Goal: Task Accomplishment & Management: Manage account settings

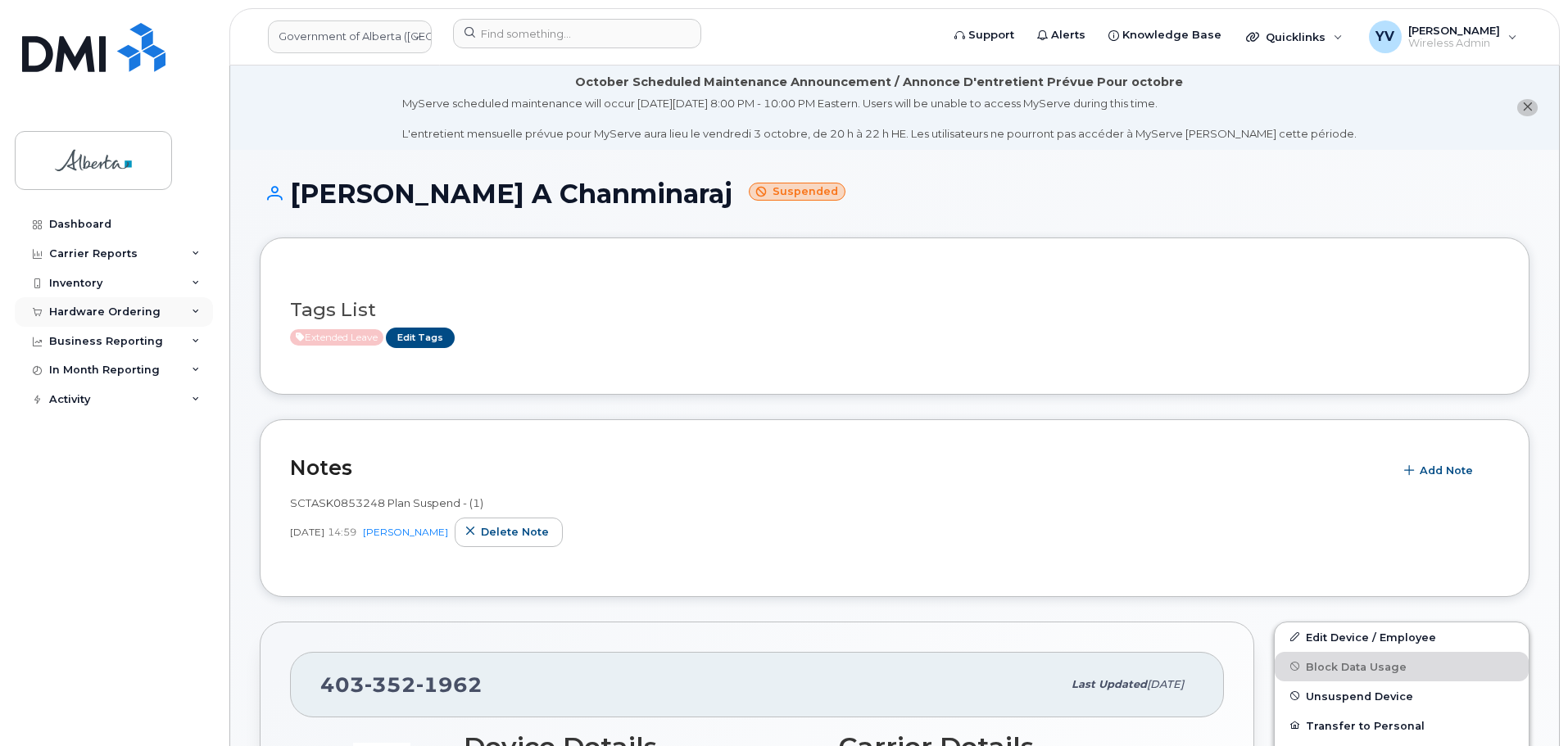
click at [78, 309] on div "Hardware Ordering" at bounding box center [104, 311] width 111 height 13
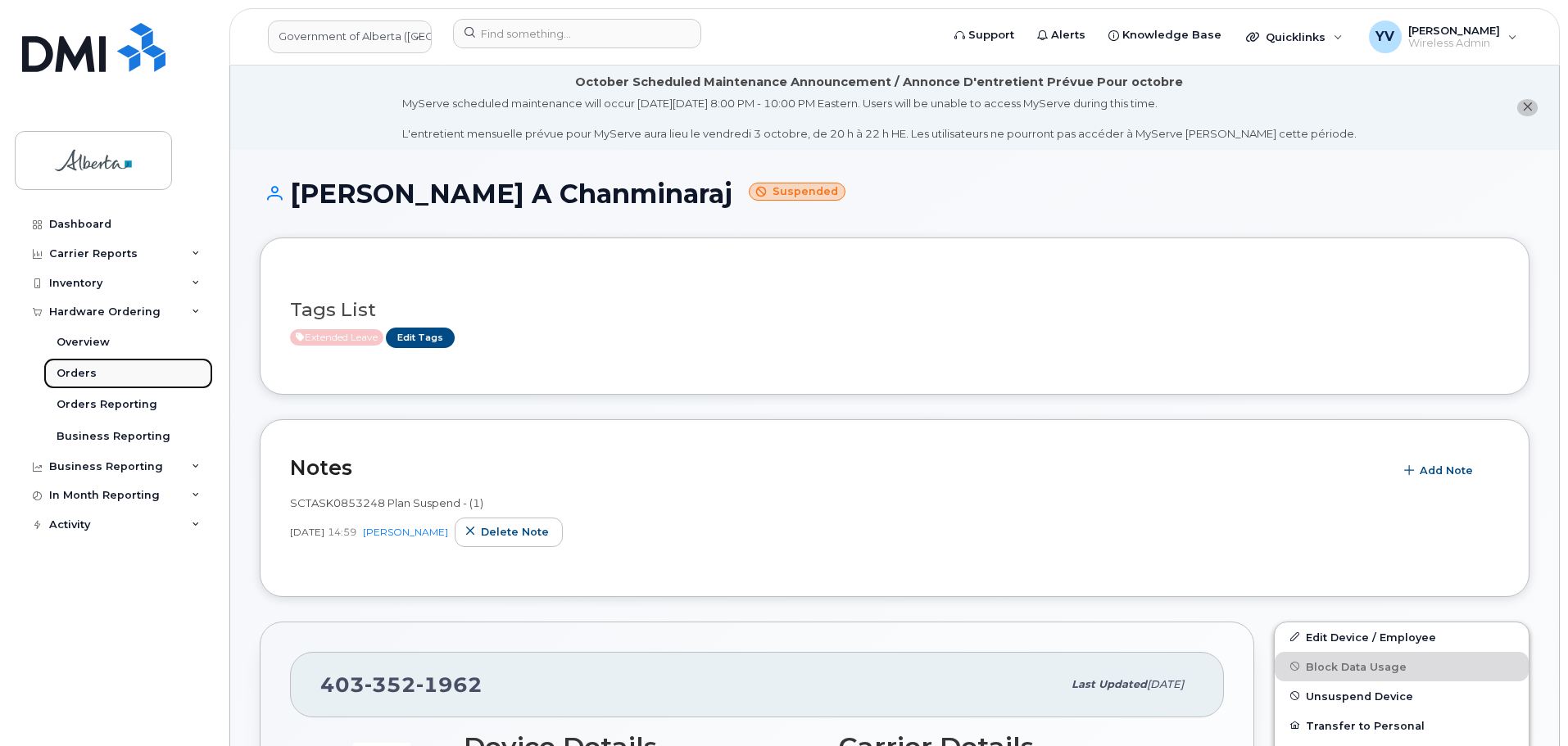
click at [71, 372] on div "Orders" at bounding box center [76, 373] width 40 height 15
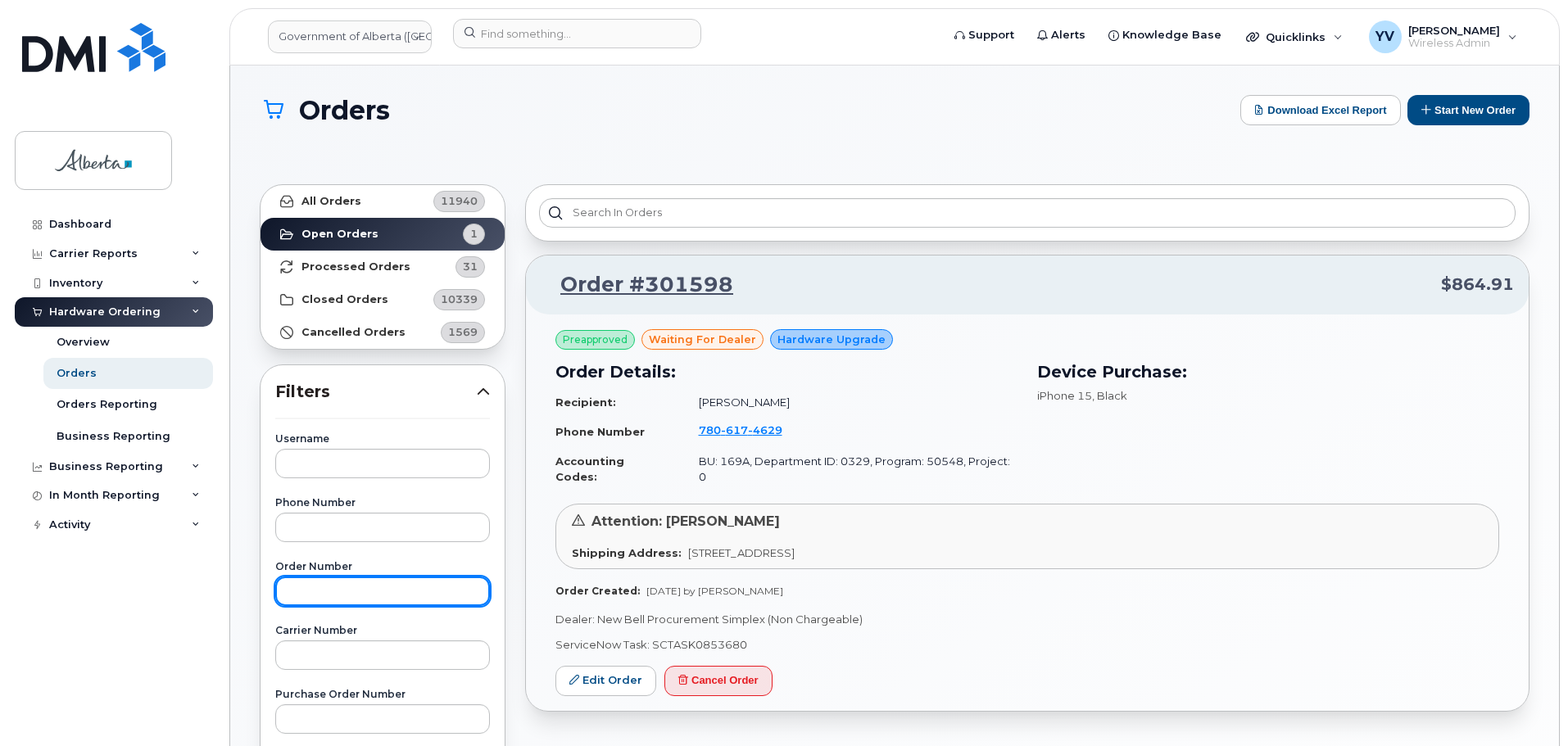
click at [295, 592] on input "text" at bounding box center [382, 591] width 215 height 29
paste input "301598"
type input "301598"
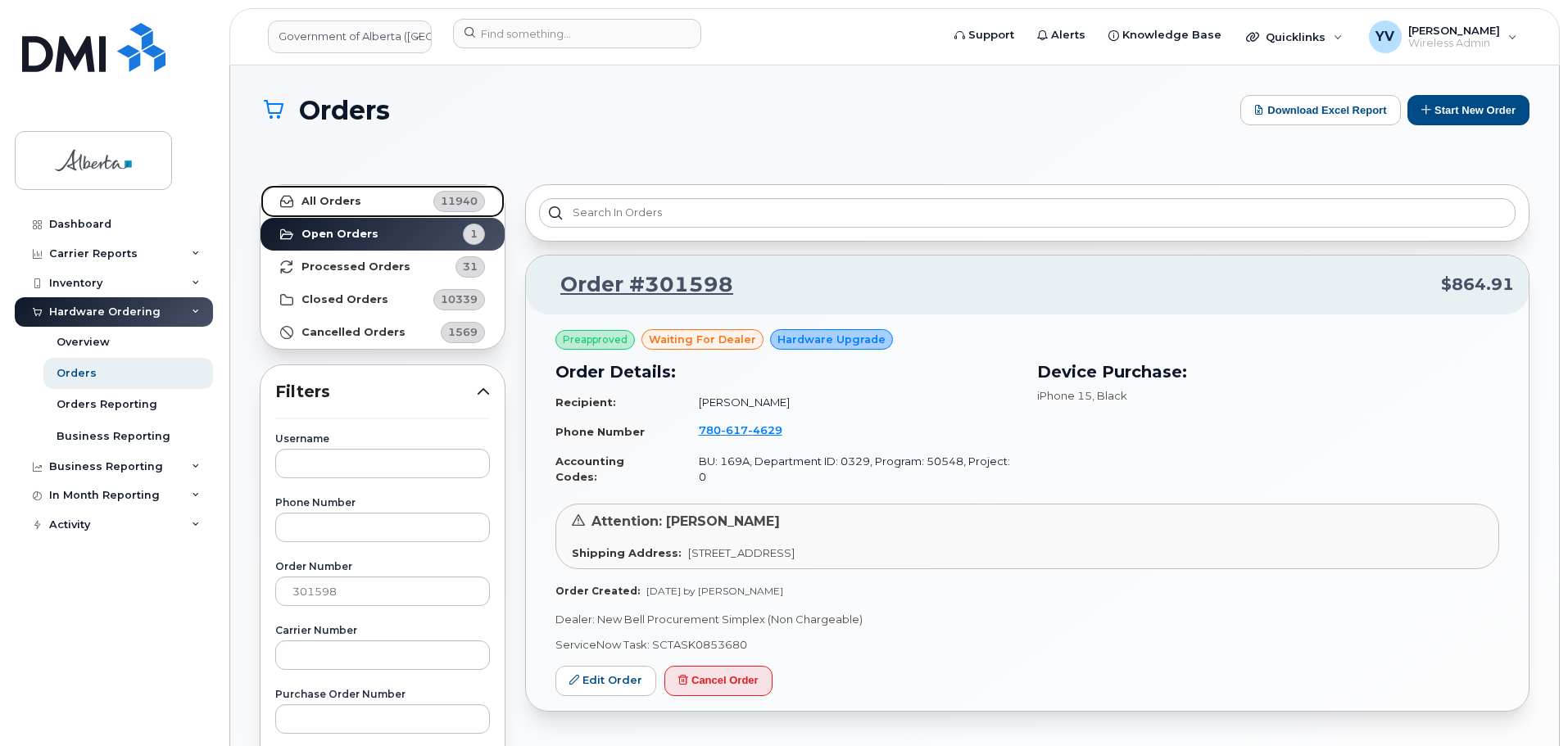
click at [318, 196] on strong "All Orders" at bounding box center [331, 201] width 60 height 13
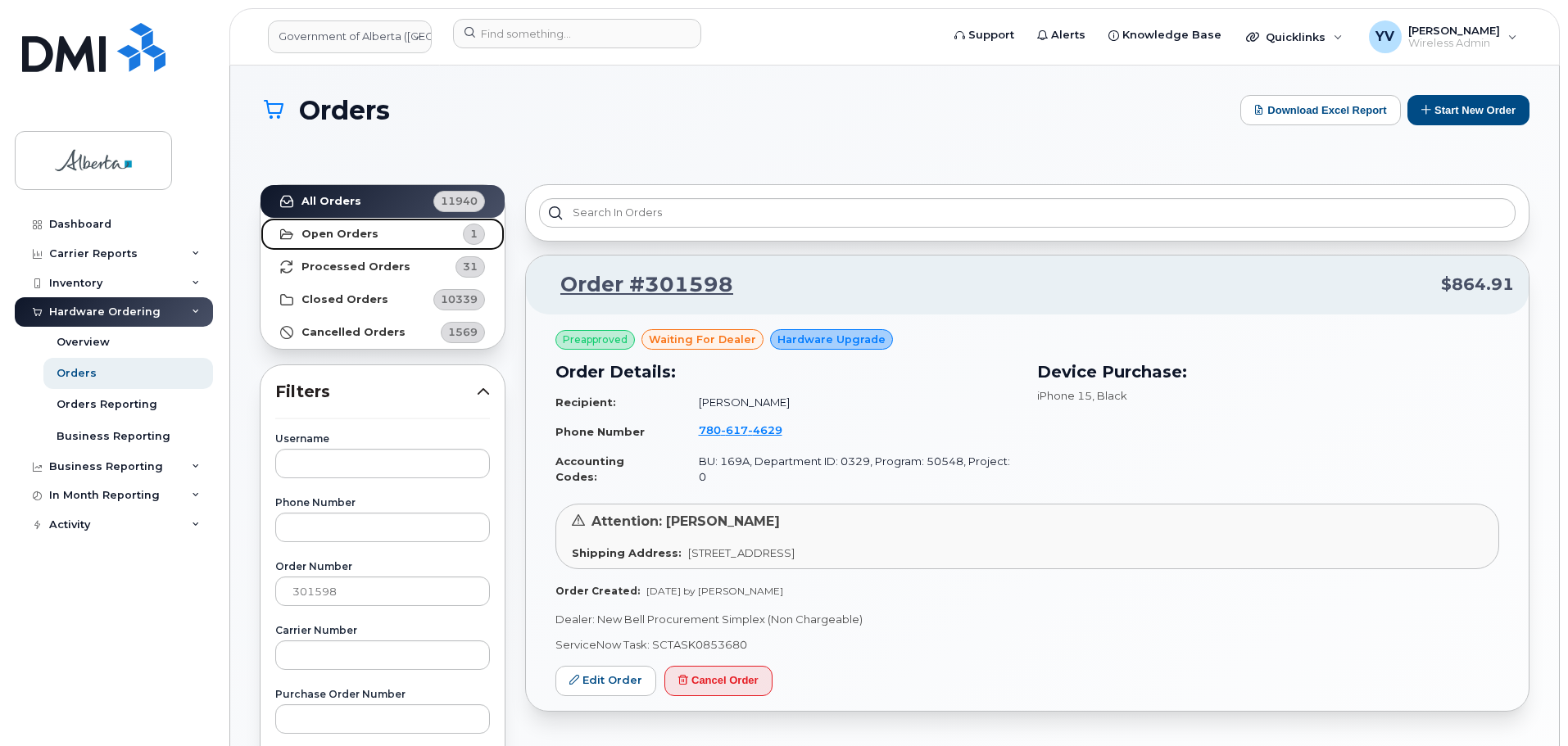
click at [343, 230] on strong "Open Orders" at bounding box center [340, 233] width 77 height 13
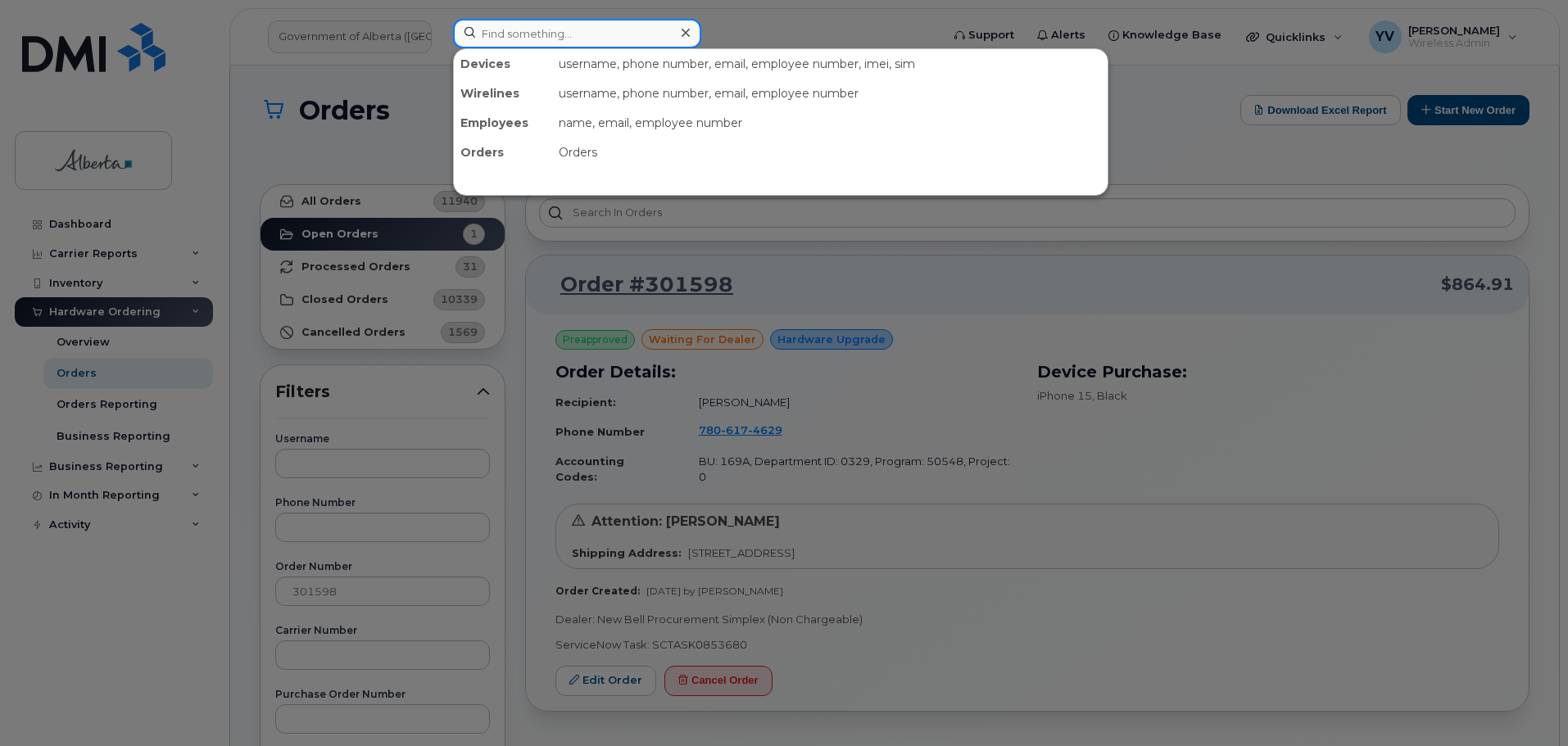
click at [496, 32] on input at bounding box center [577, 33] width 248 height 29
paste input "5874326139"
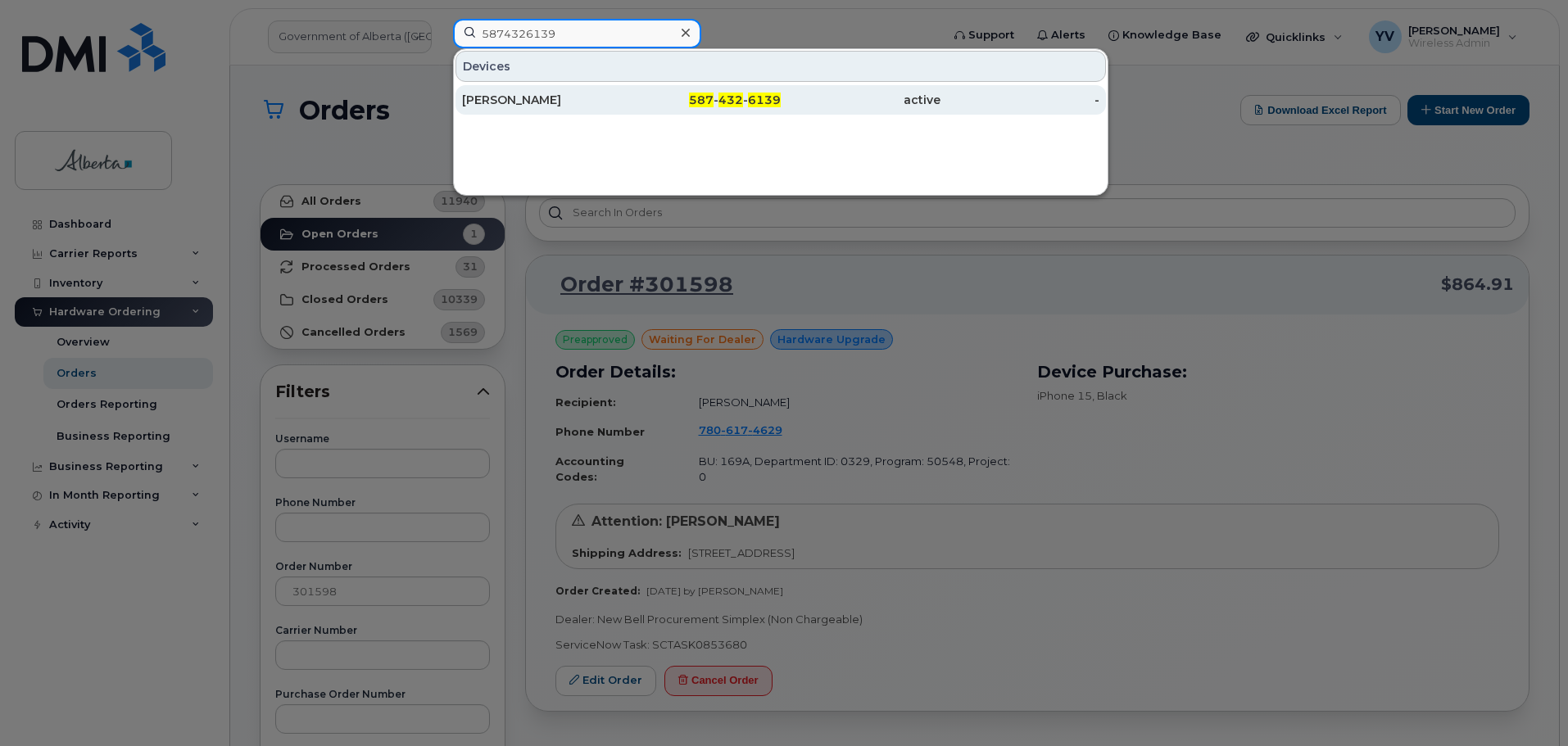
type input "5874326139"
click at [699, 99] on span "587" at bounding box center [701, 99] width 24 height 15
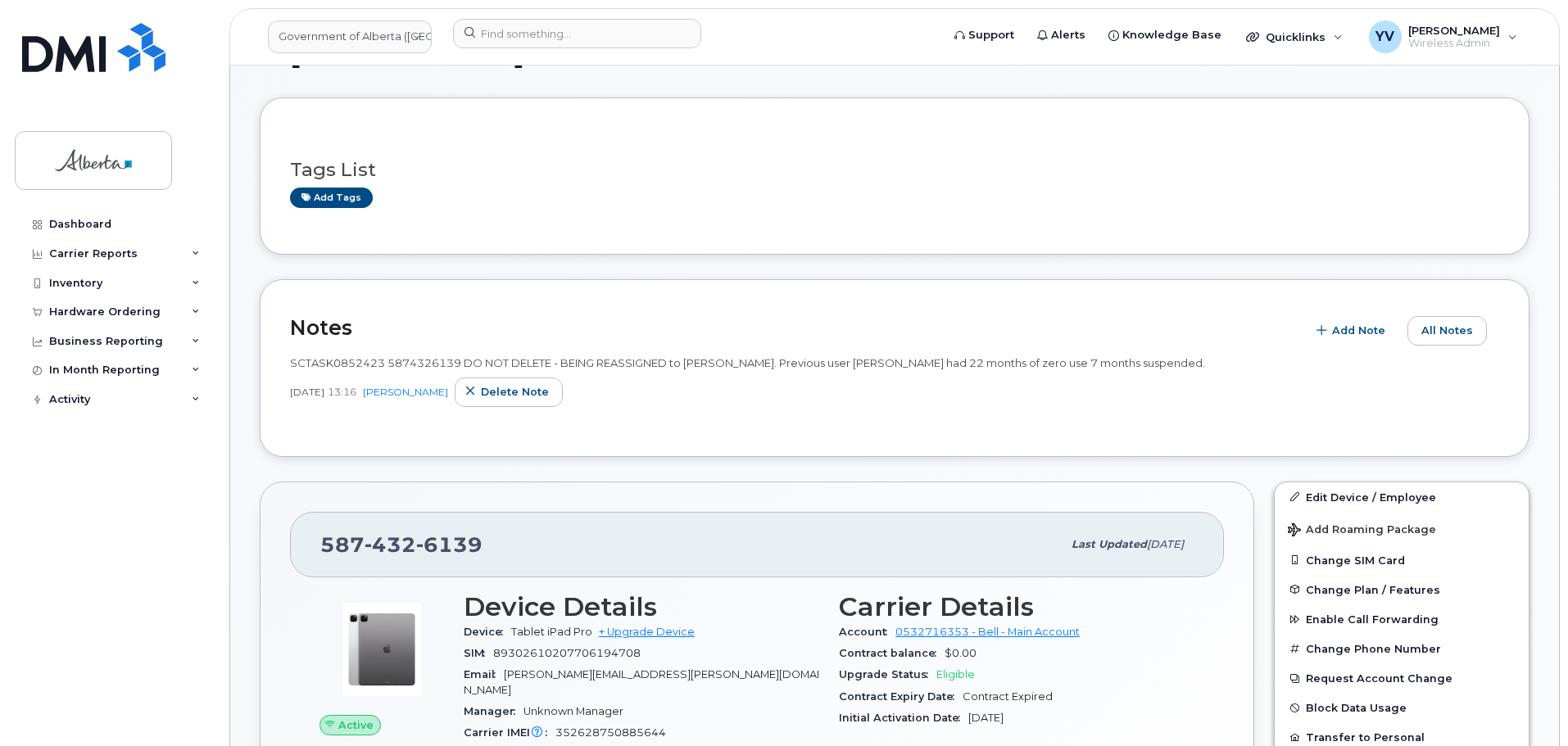
scroll to position [270, 0]
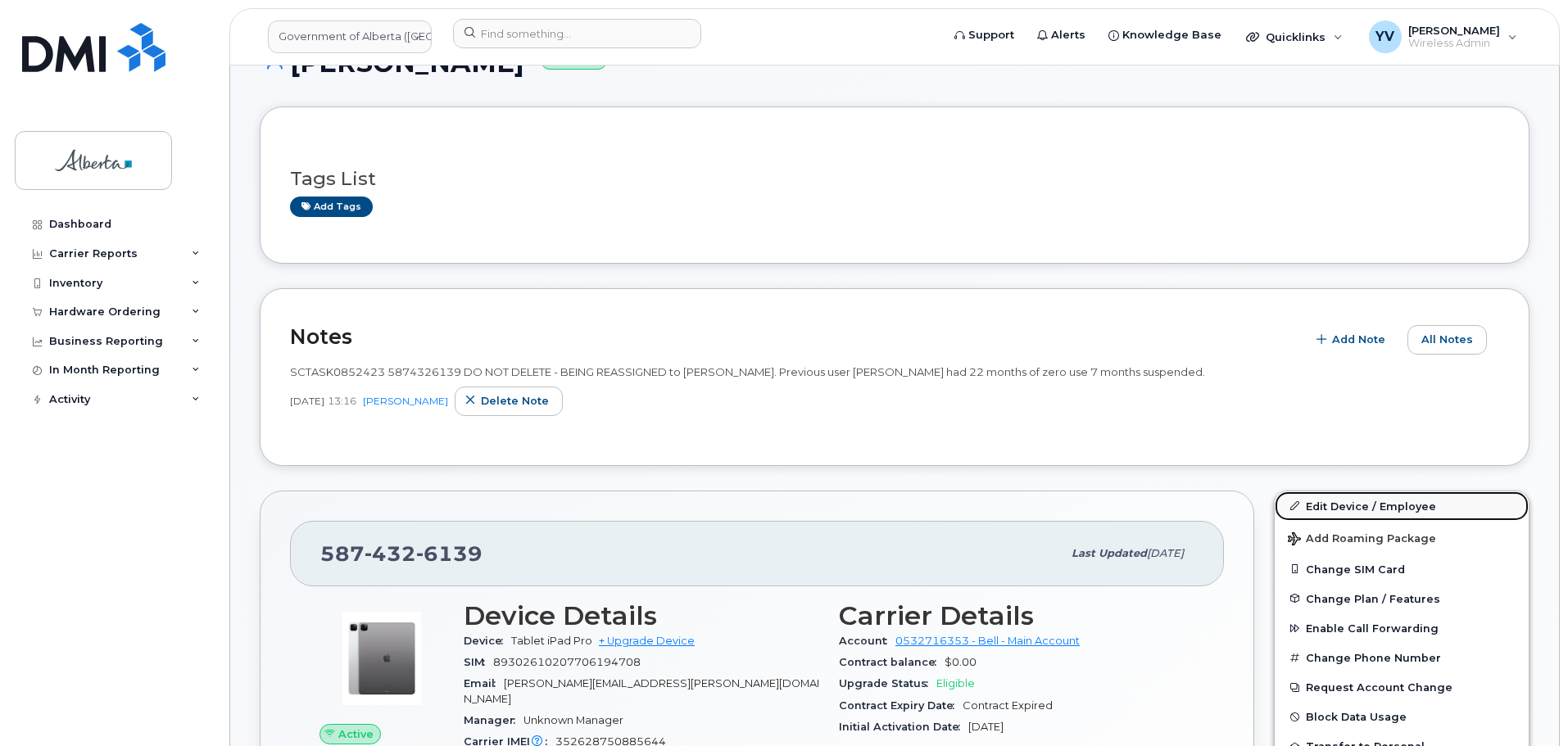
click at [1353, 508] on link "Edit Device / Employee" at bounding box center [1401, 506] width 254 height 29
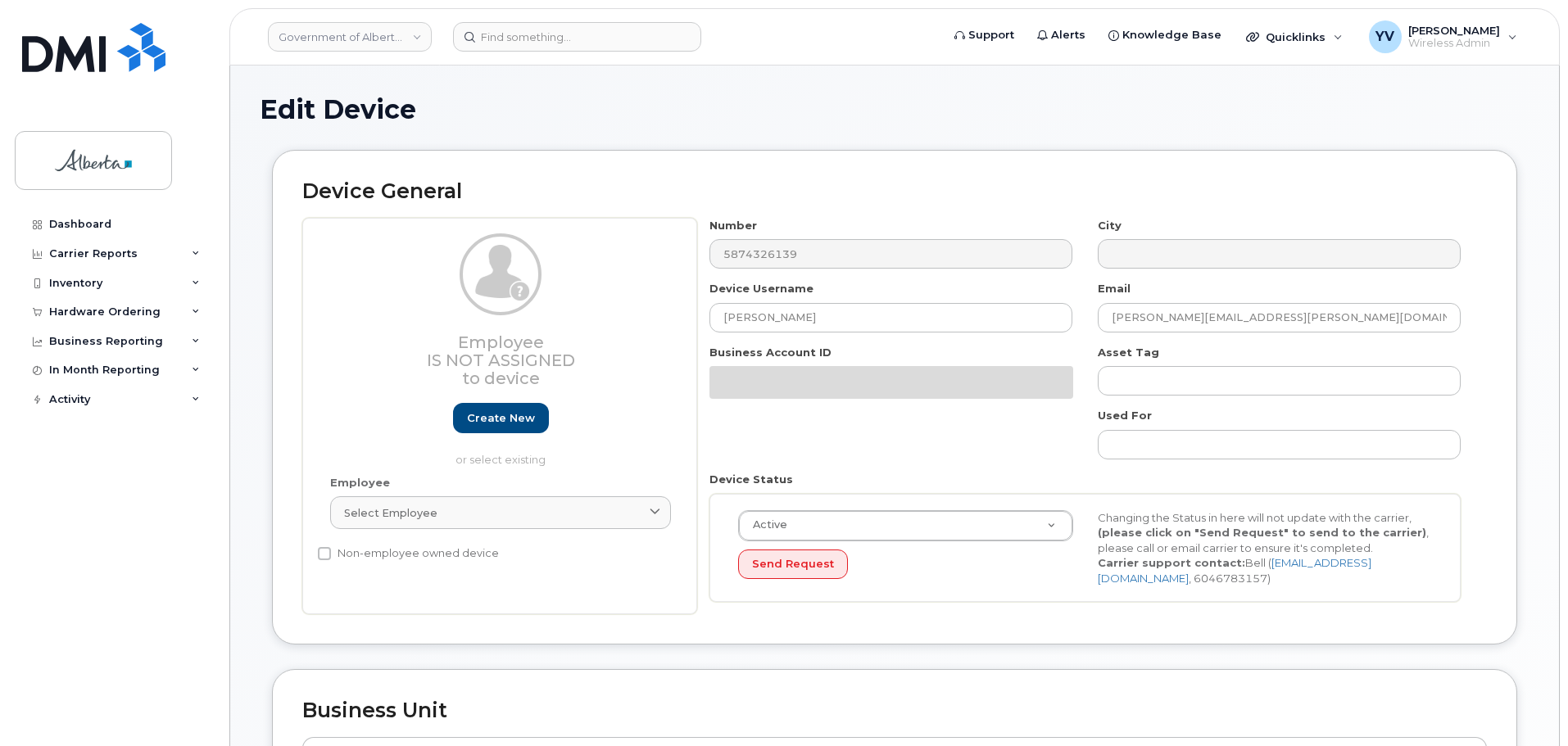
select select "4120331"
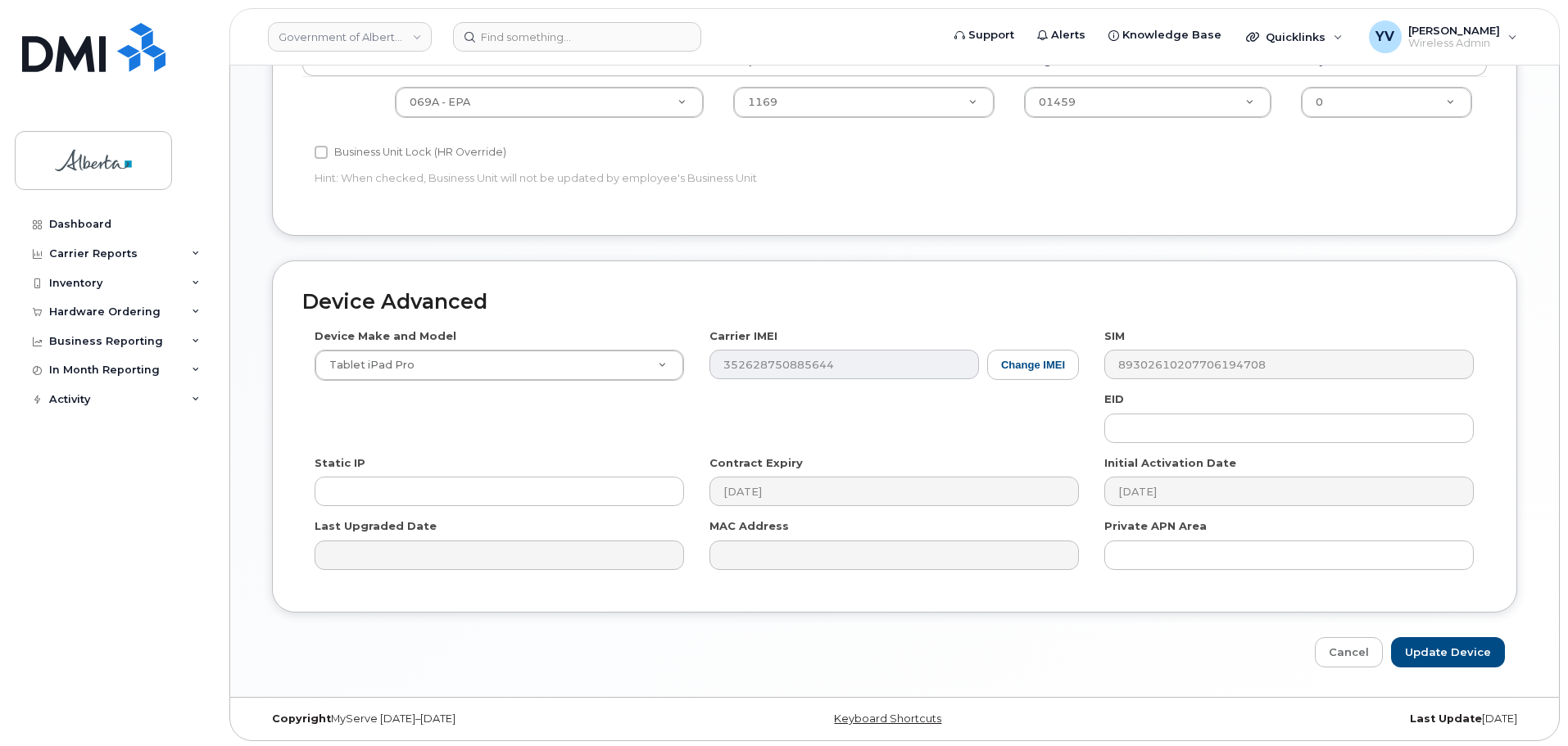
scroll to position [778, 0]
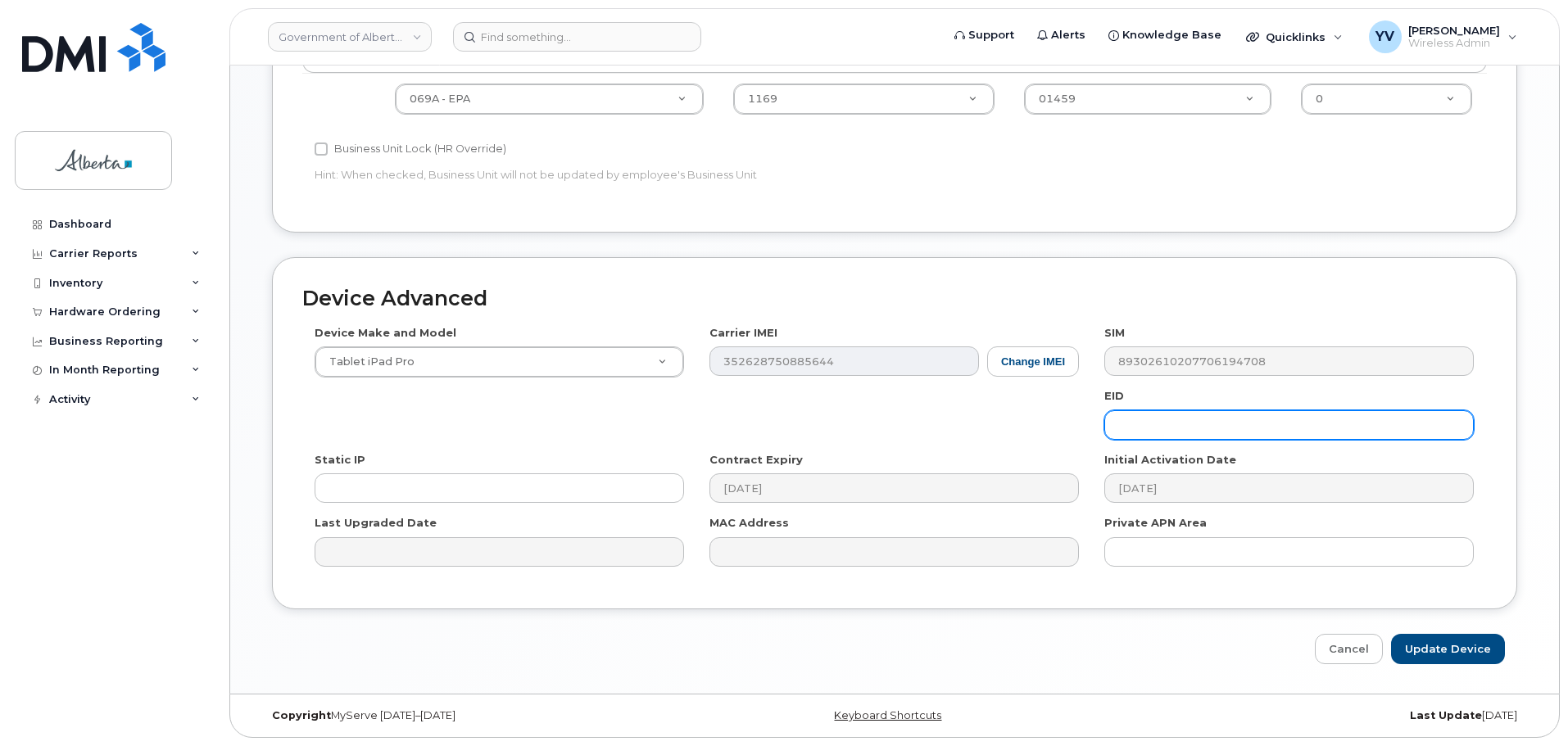
click at [1132, 433] on input "text" at bounding box center [1289, 425] width 370 height 29
paste input "89049032007308888700194460587779"
type input "89049032007308888700194460587779"
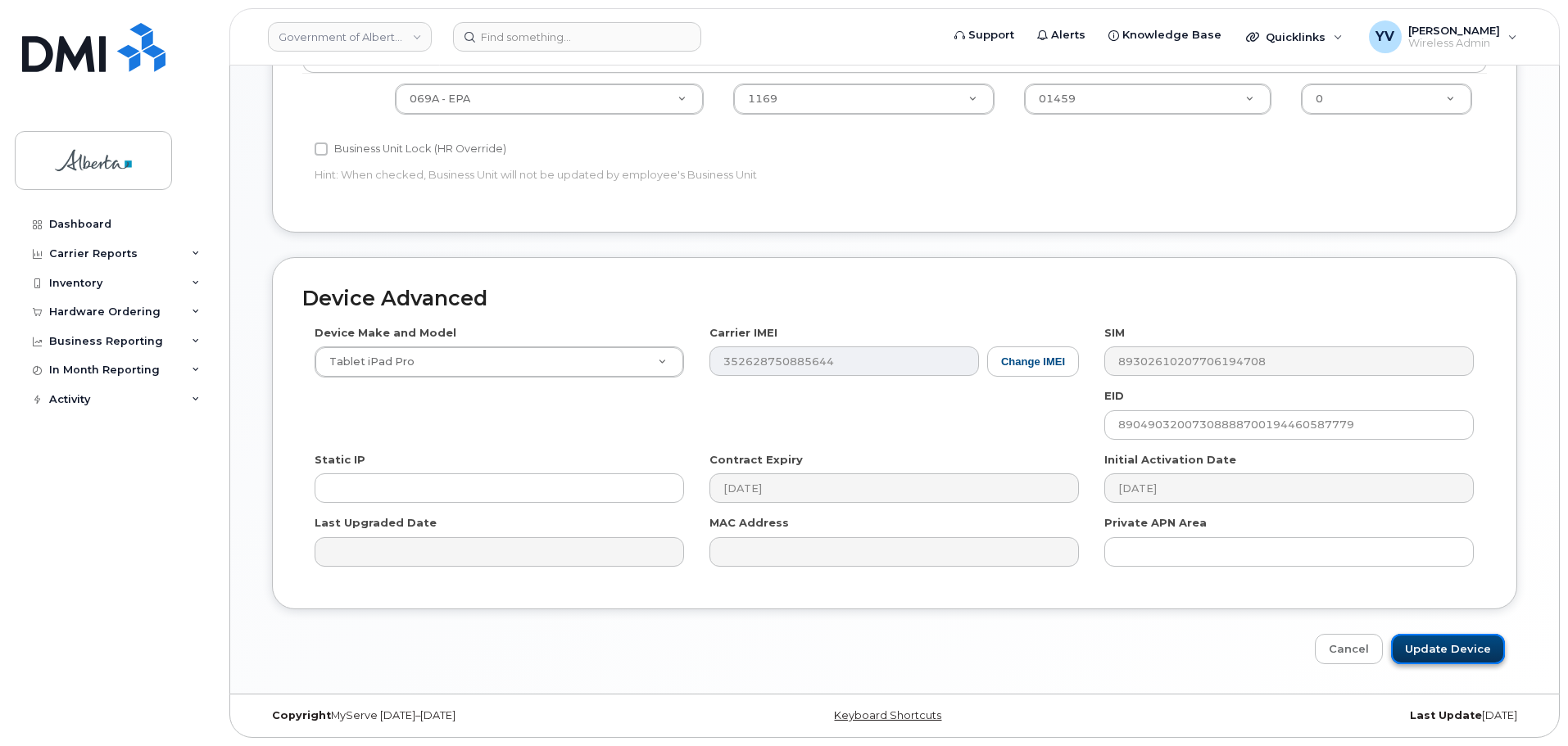
click at [1440, 643] on input "Update Device" at bounding box center [1448, 648] width 114 height 30
type input "Saving..."
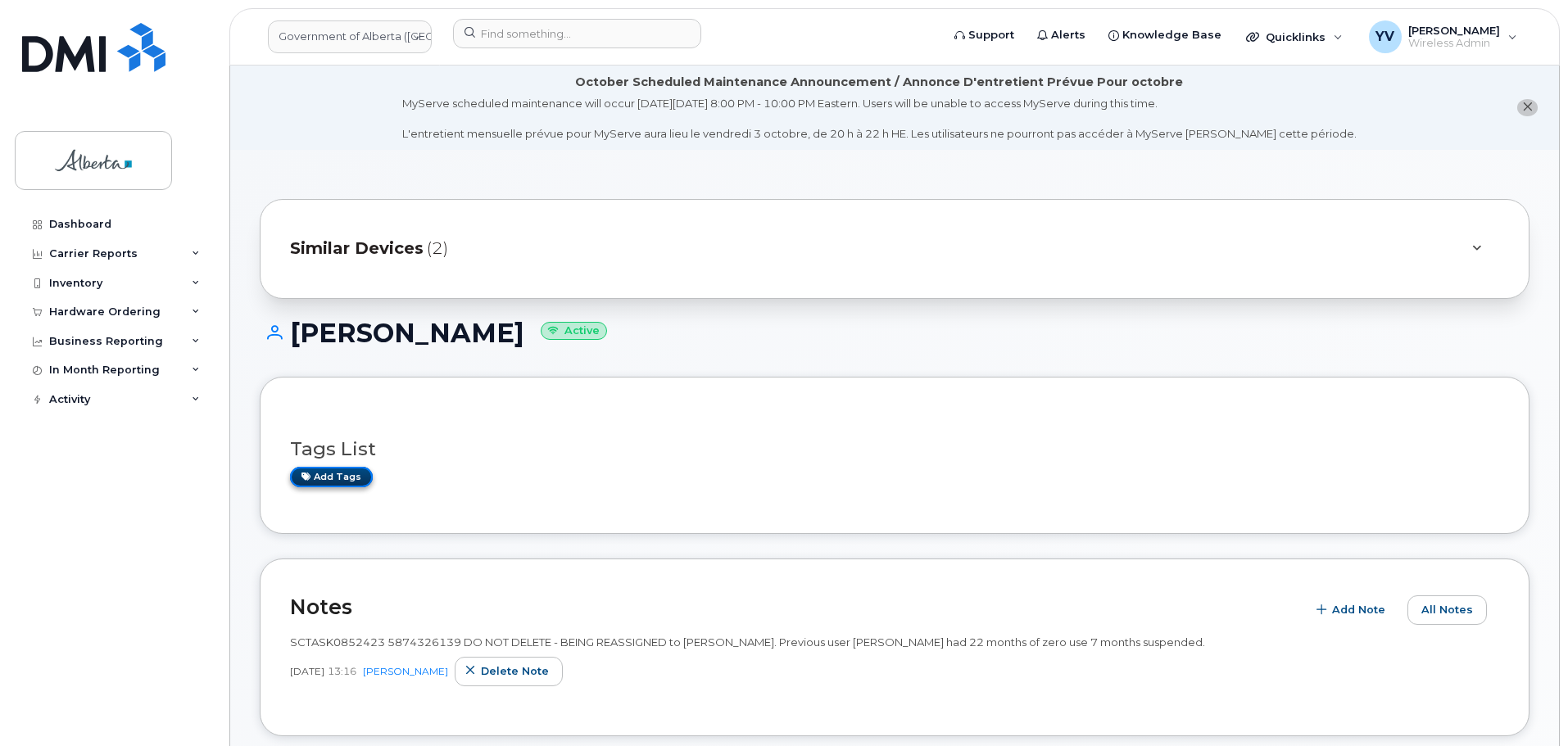
click at [334, 476] on link "Add tags" at bounding box center [331, 477] width 83 height 20
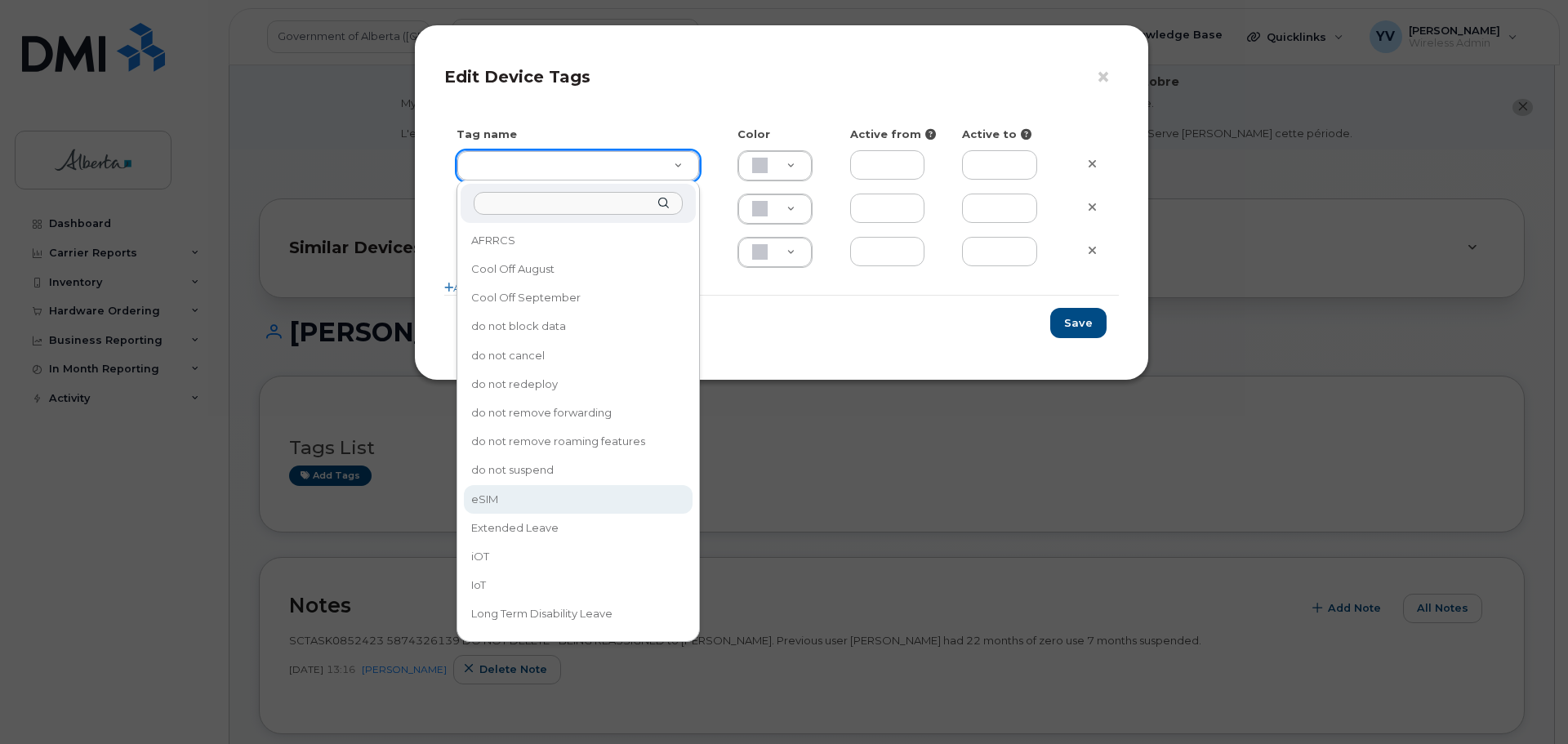
type input "eSIM"
type input "D6CDC1"
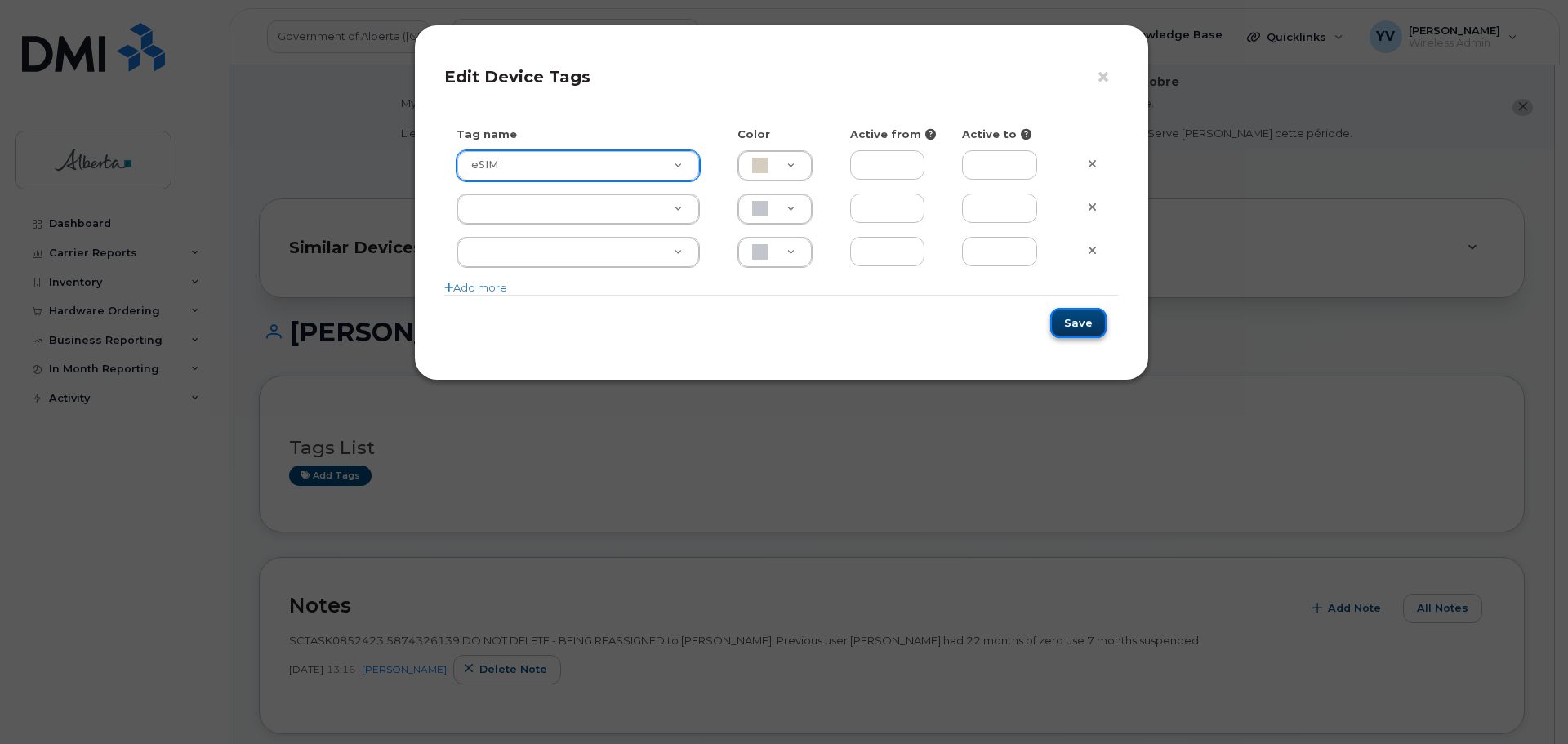
click at [1068, 318] on button "Save" at bounding box center [1079, 323] width 56 height 30
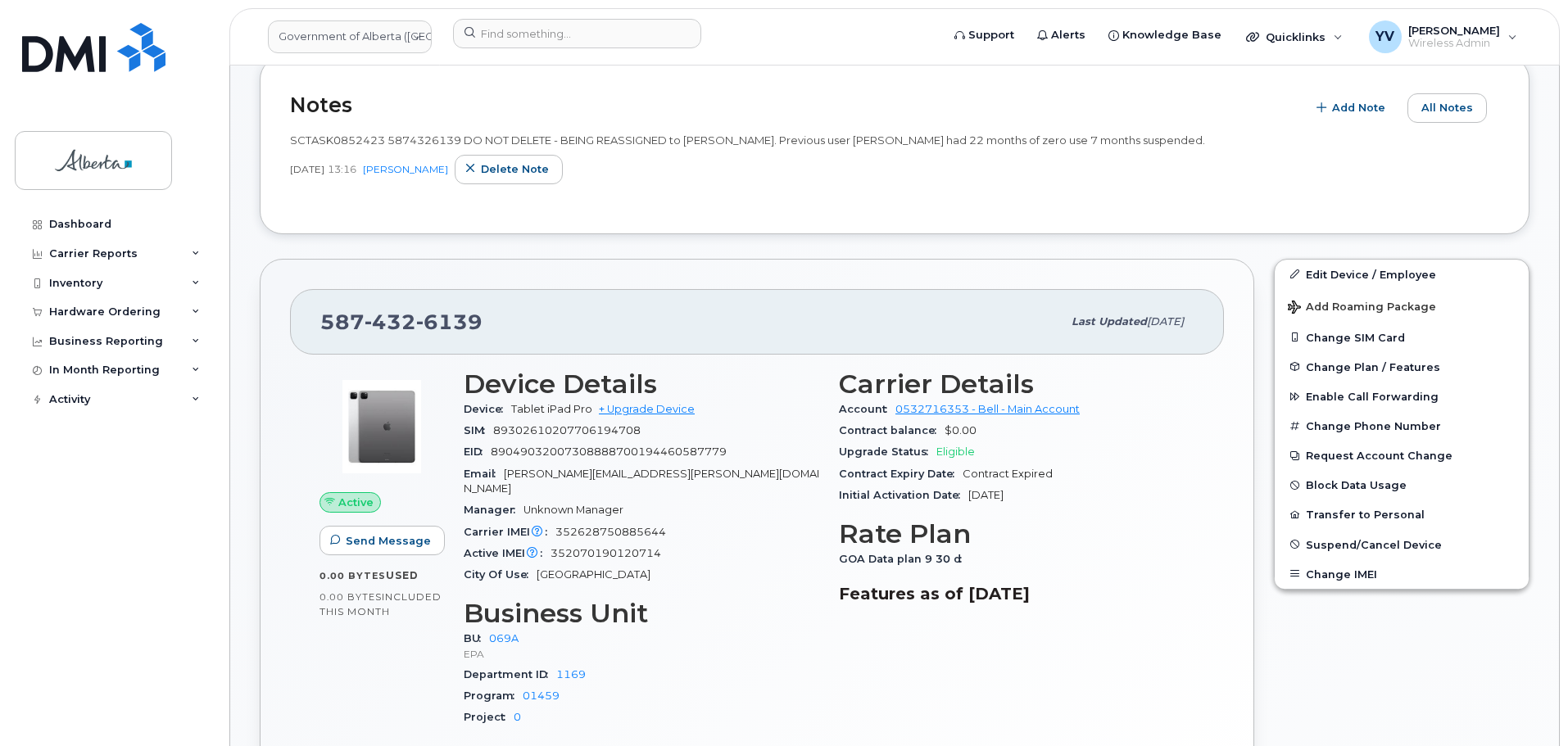
scroll to position [537, 0]
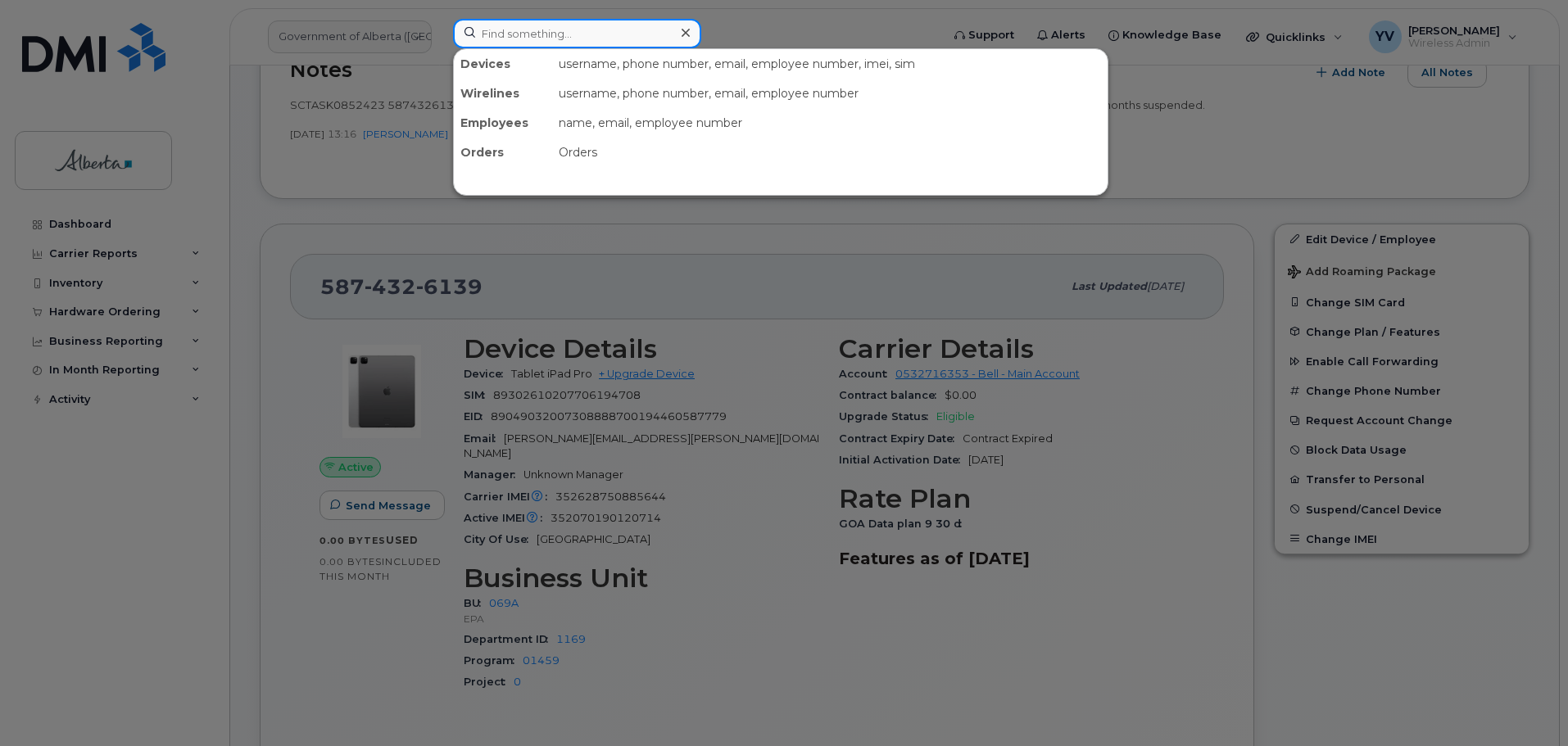
click at [492, 34] on input at bounding box center [577, 33] width 248 height 29
paste input "7805299573"
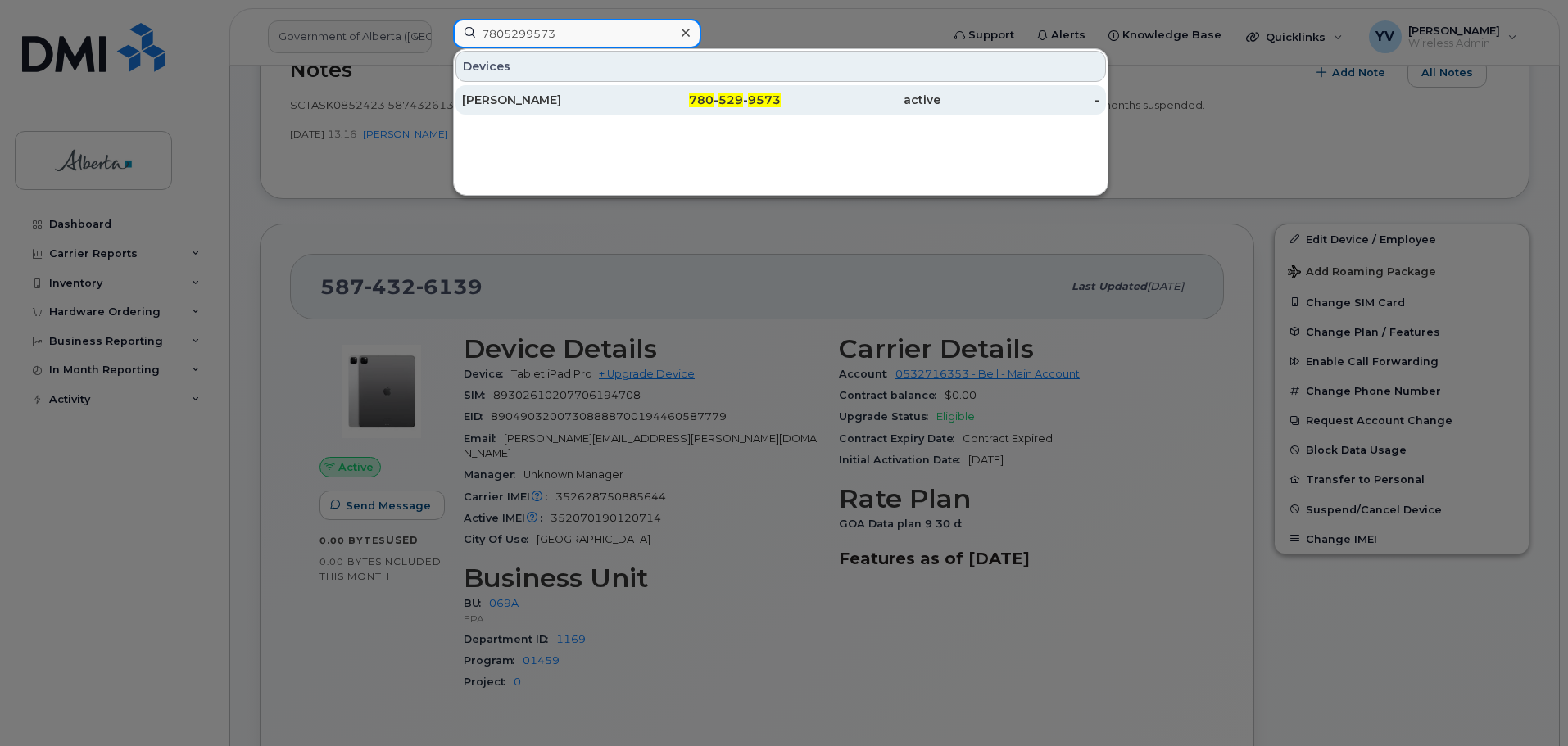
type input "7805299573"
click at [702, 101] on span "780" at bounding box center [701, 99] width 24 height 15
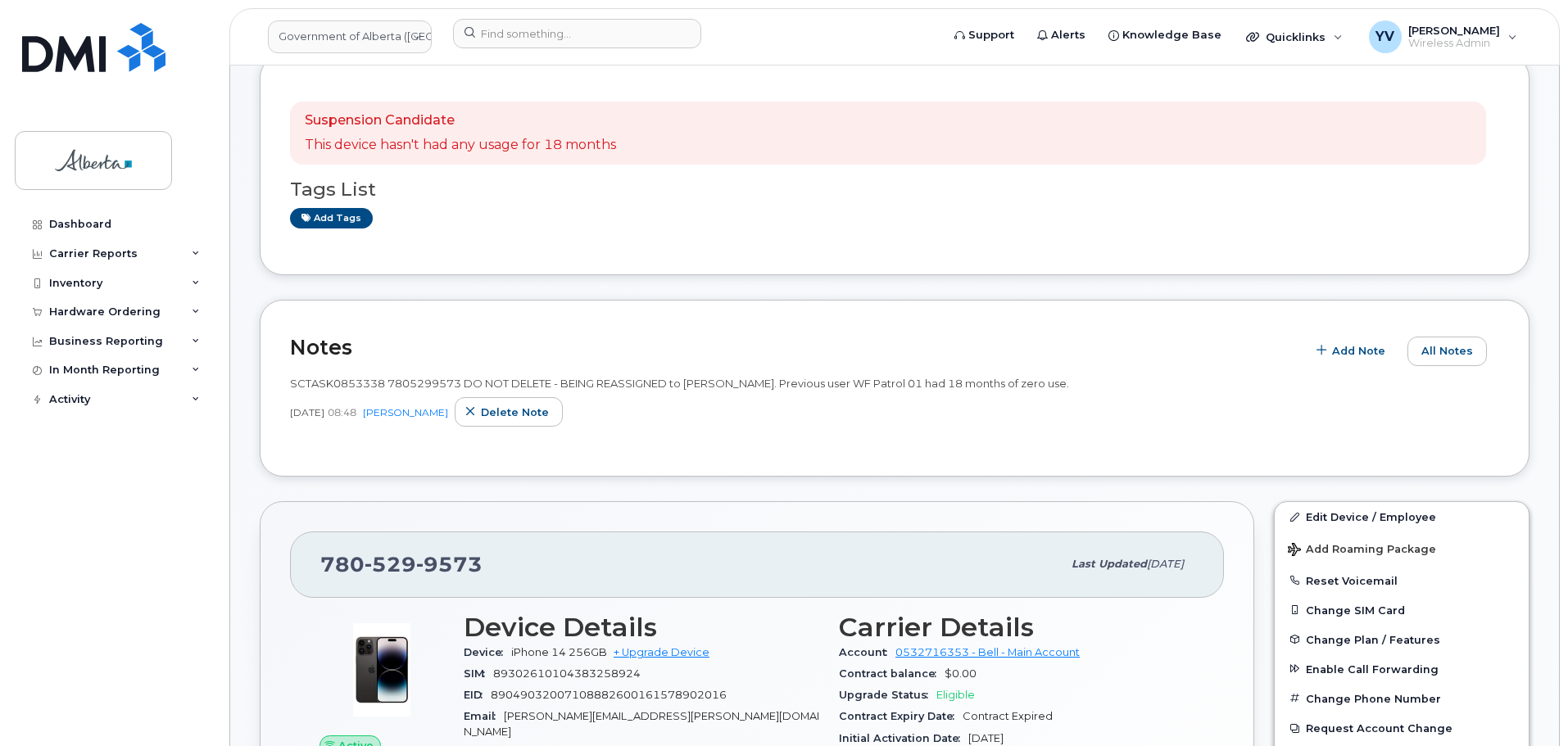
scroll to position [337, 0]
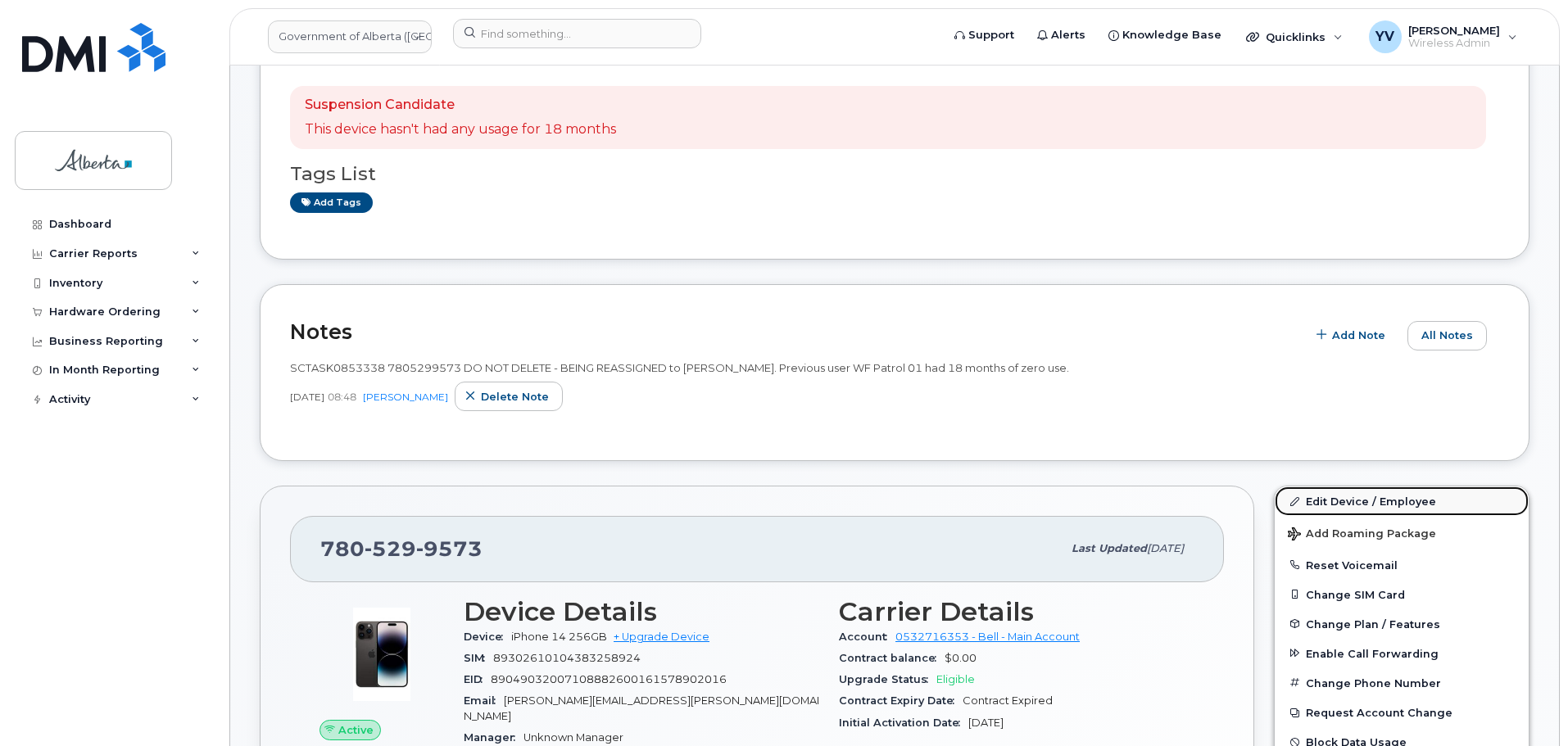
click at [1333, 499] on link "Edit Device / Employee" at bounding box center [1401, 501] width 254 height 29
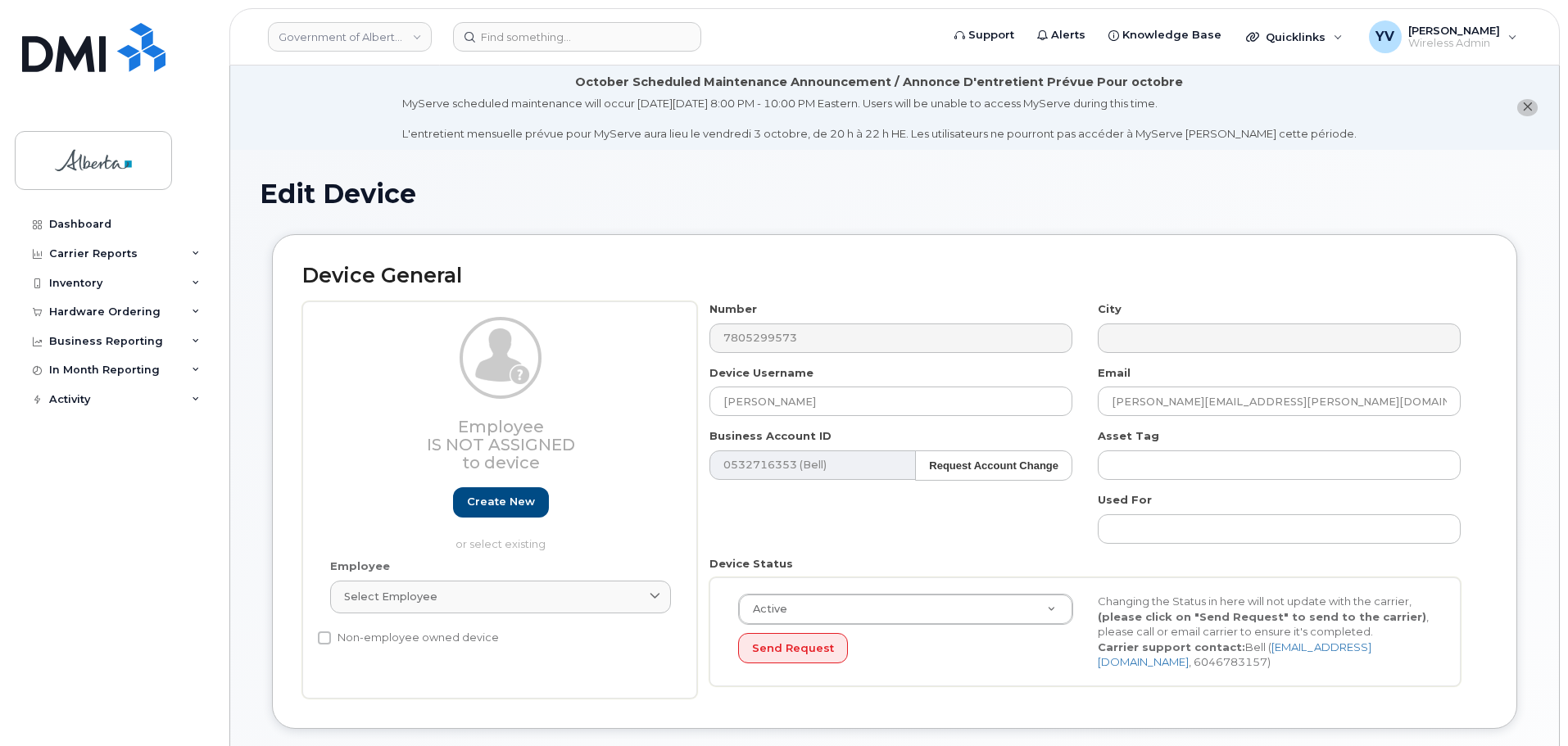
select select "4206363"
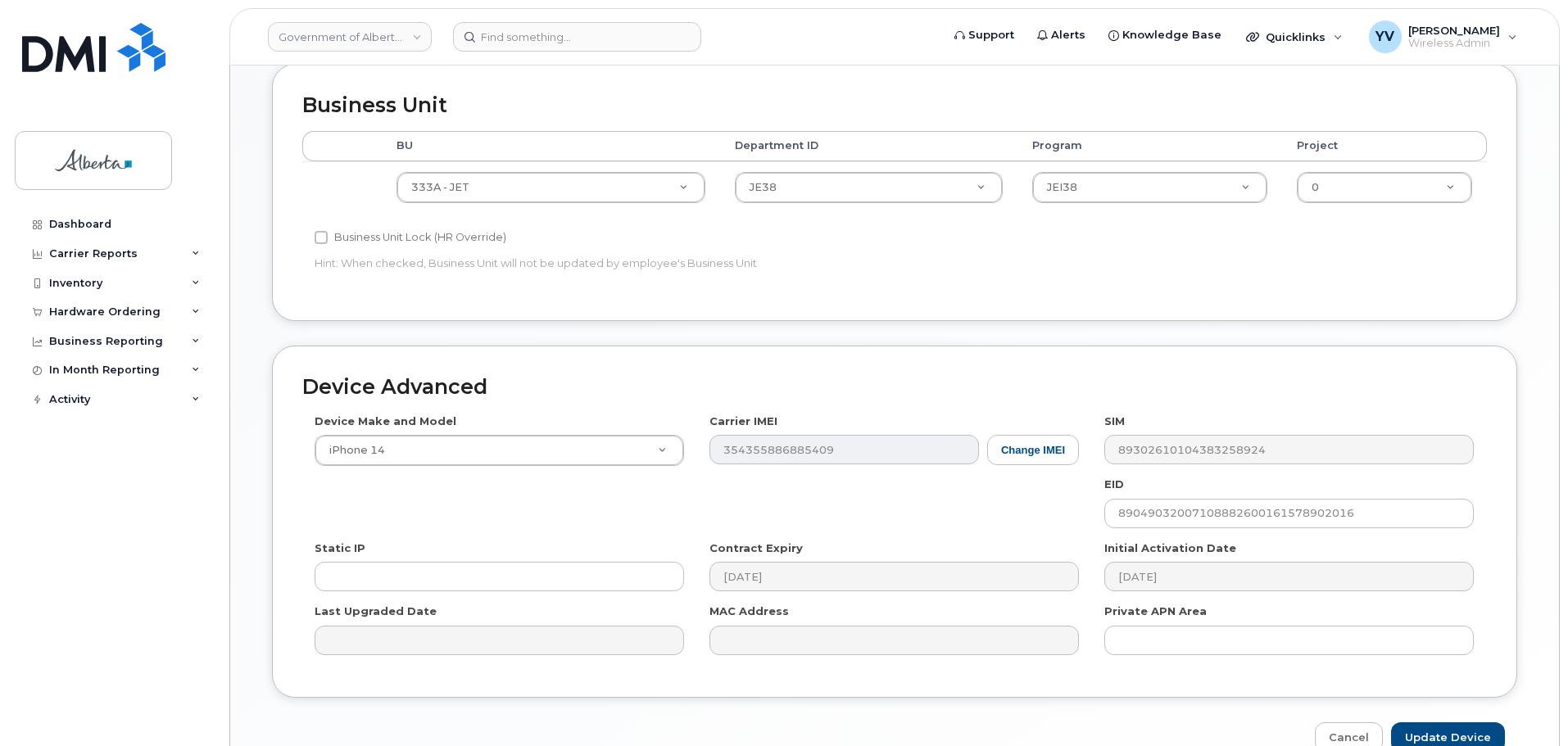
scroll to position [699, 0]
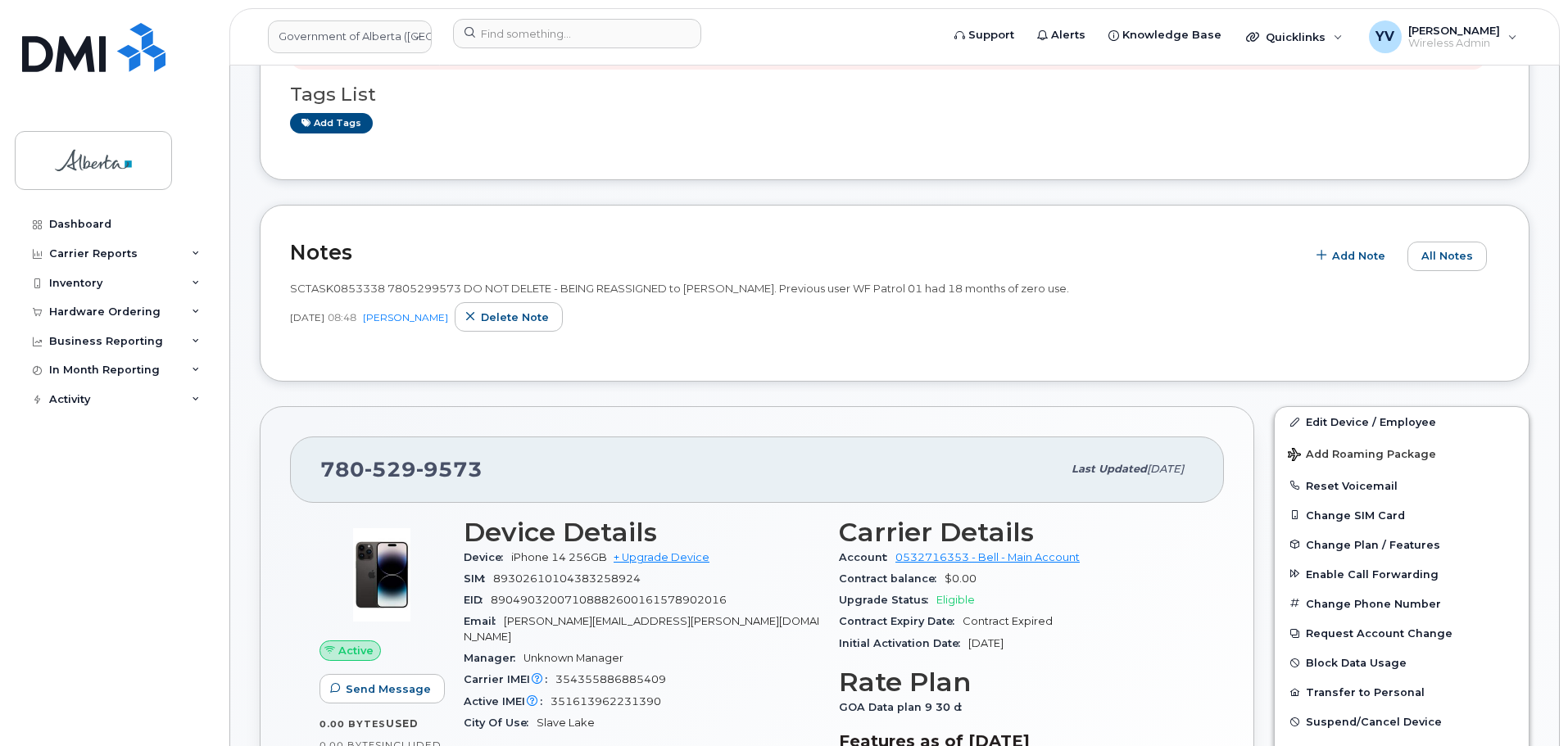
scroll to position [86, 0]
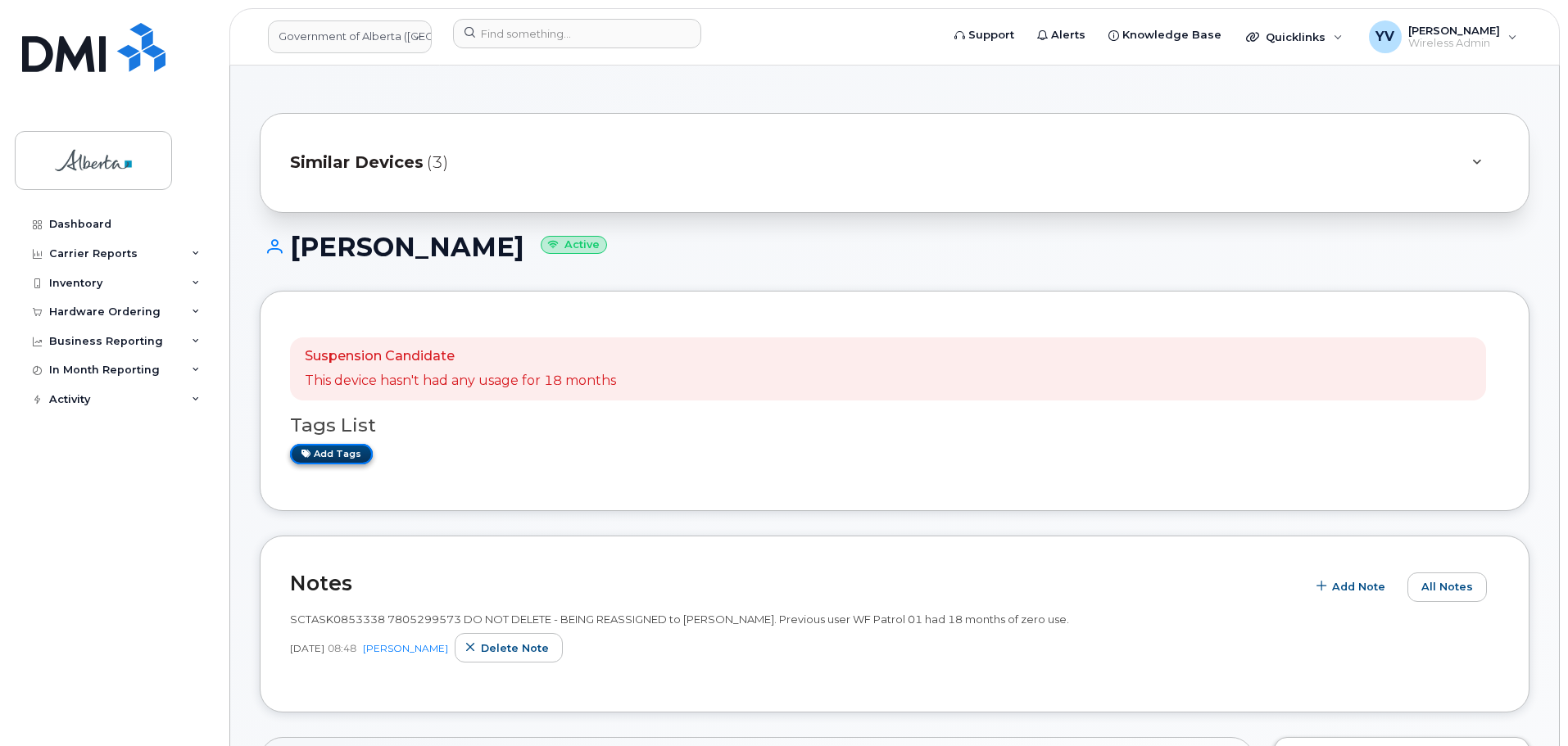
click at [334, 452] on link "Add tags" at bounding box center [331, 453] width 83 height 20
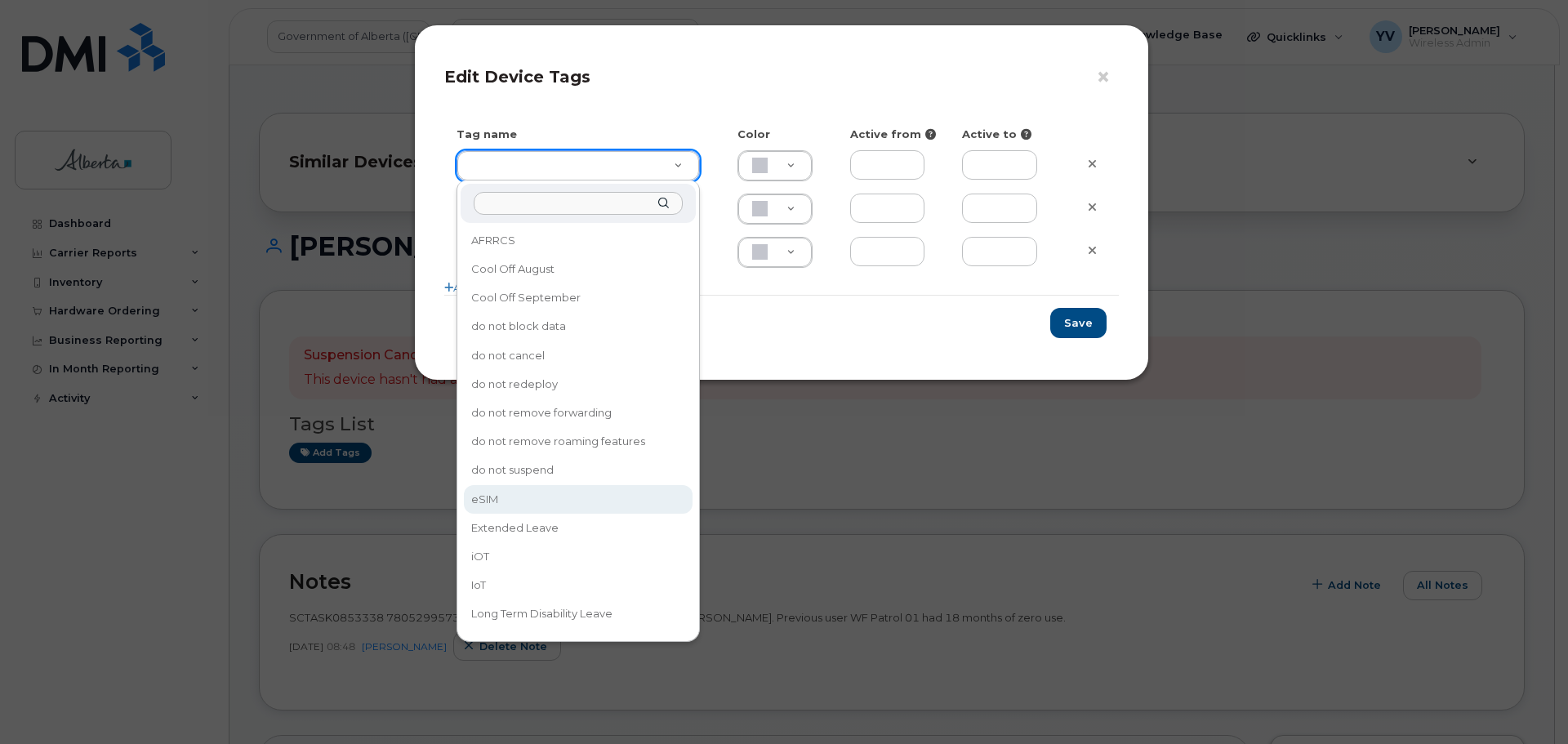
type input "eSIM"
type input "D6CDC1"
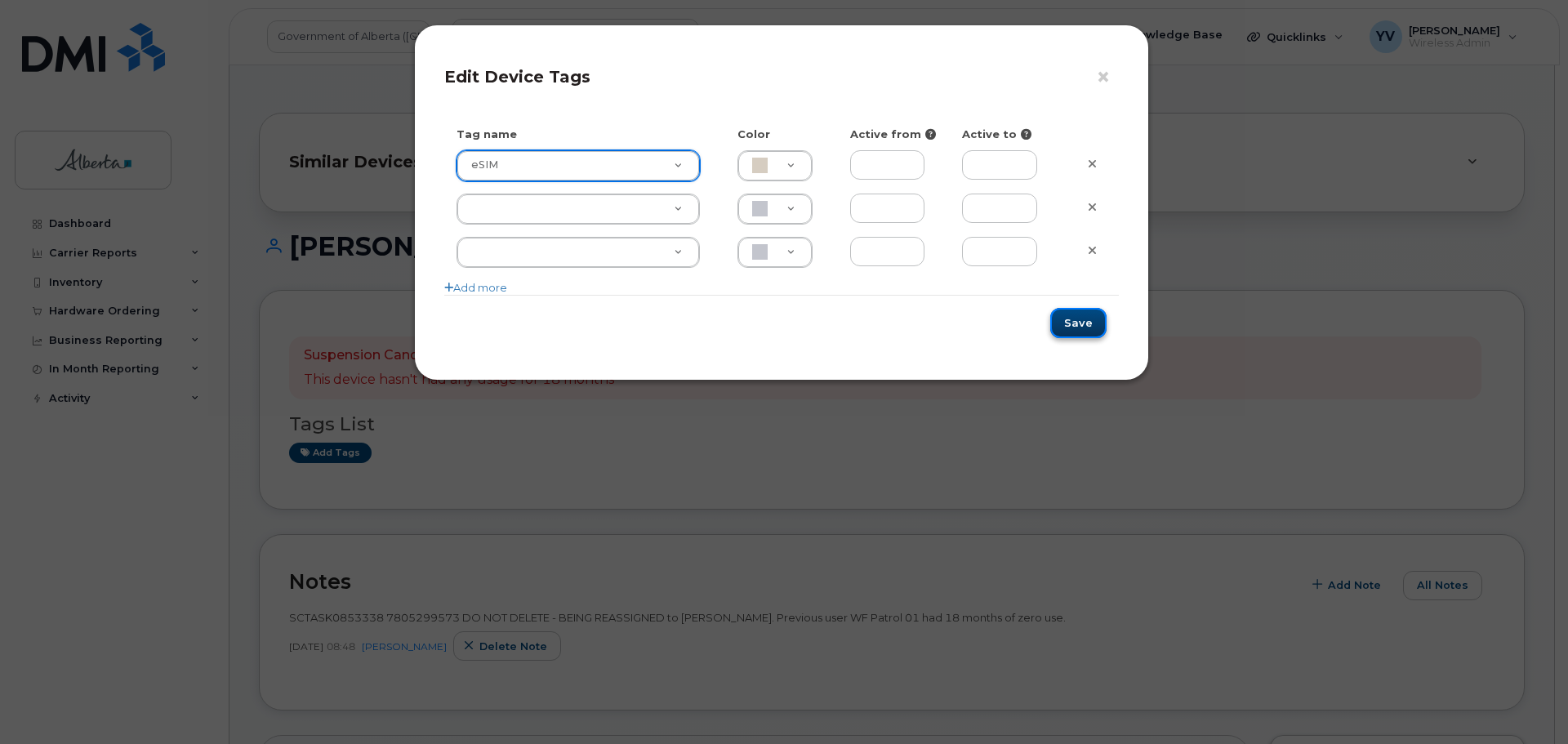
click at [1077, 318] on button "Save" at bounding box center [1079, 323] width 56 height 30
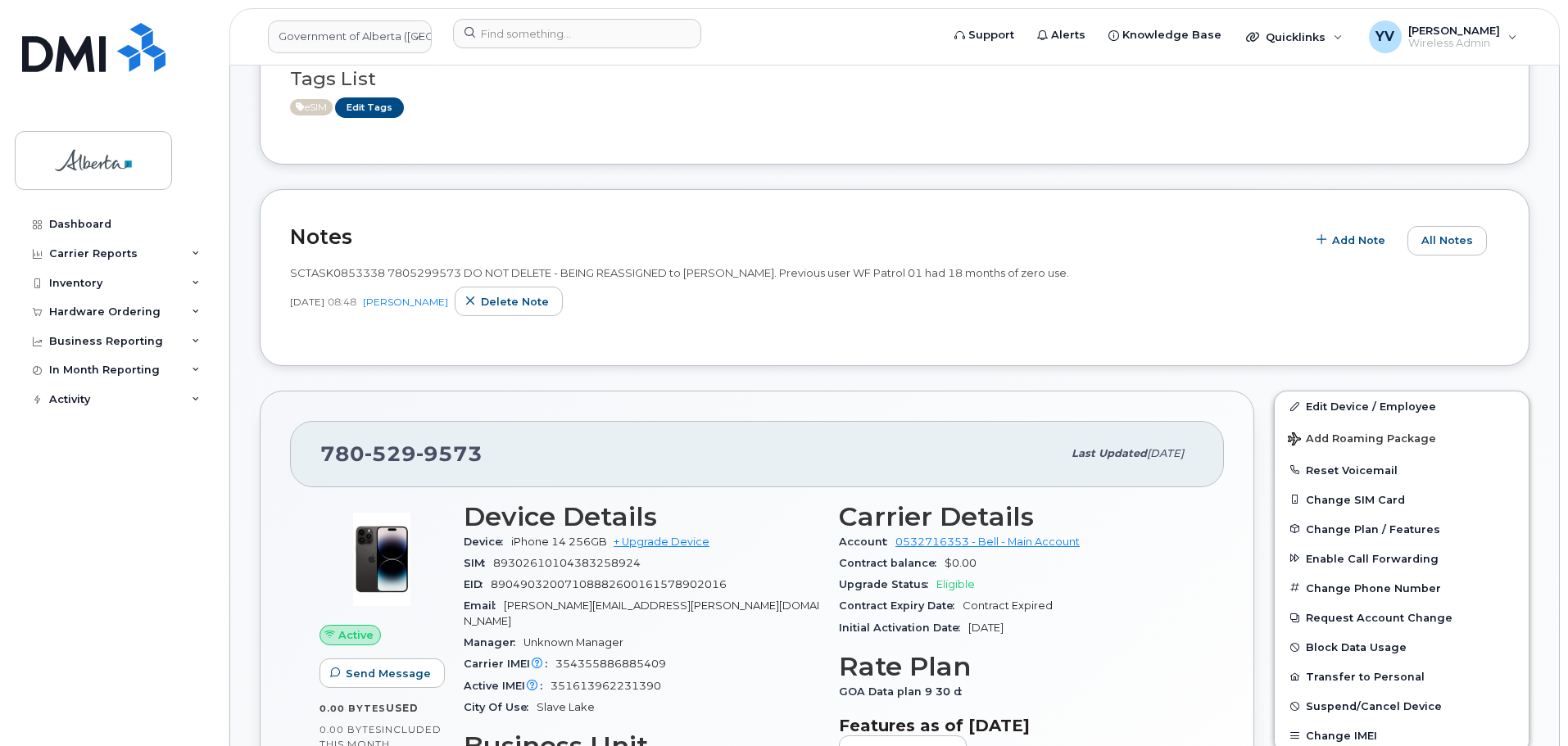
scroll to position [498, 0]
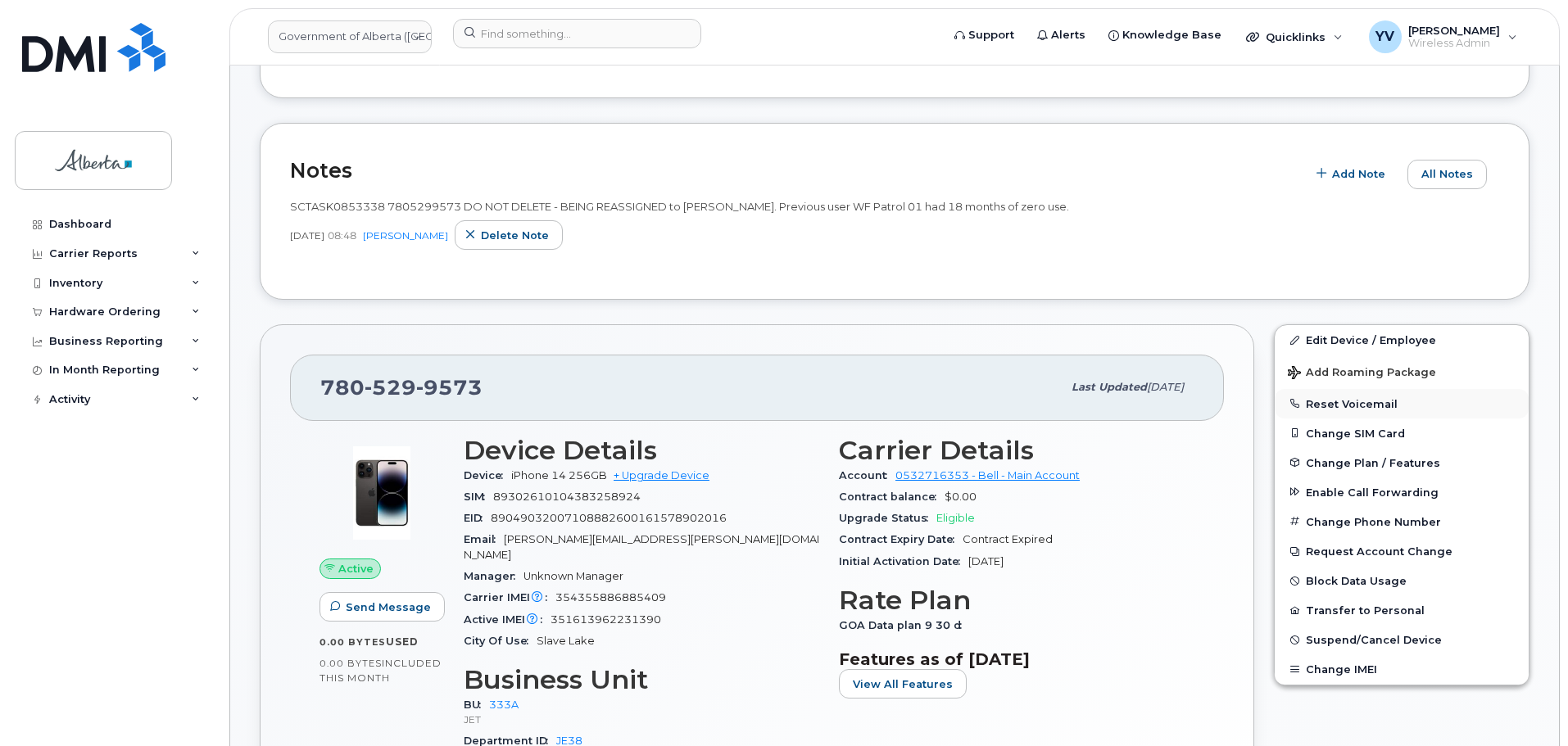
click at [1379, 401] on button "Reset Voicemail" at bounding box center [1401, 404] width 254 height 29
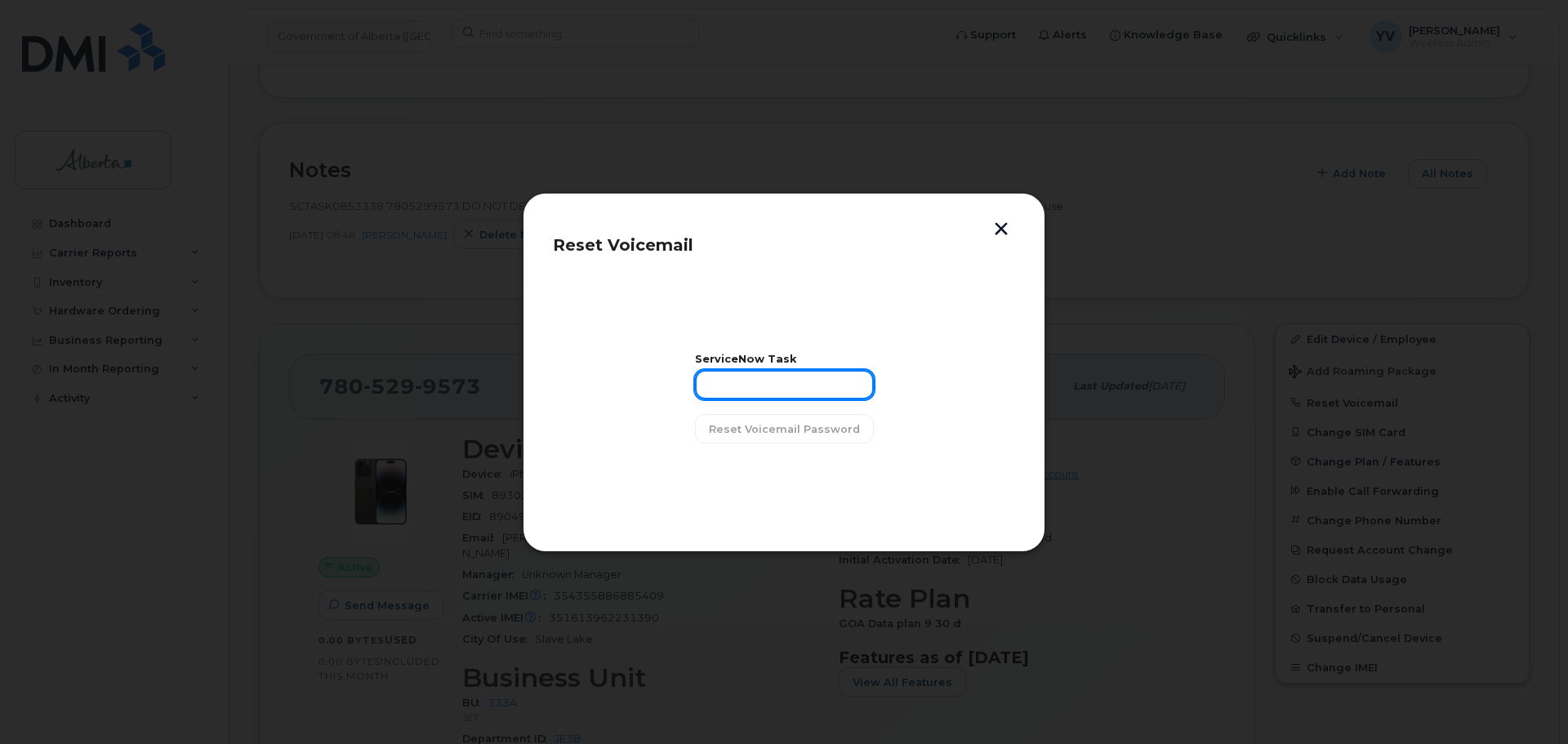
click at [729, 385] on input "text" at bounding box center [784, 384] width 179 height 29
paste input "SCTASK0853338"
type input "SCTASK0853338"
click at [780, 430] on span "Reset Voicemail Password" at bounding box center [784, 429] width 151 height 16
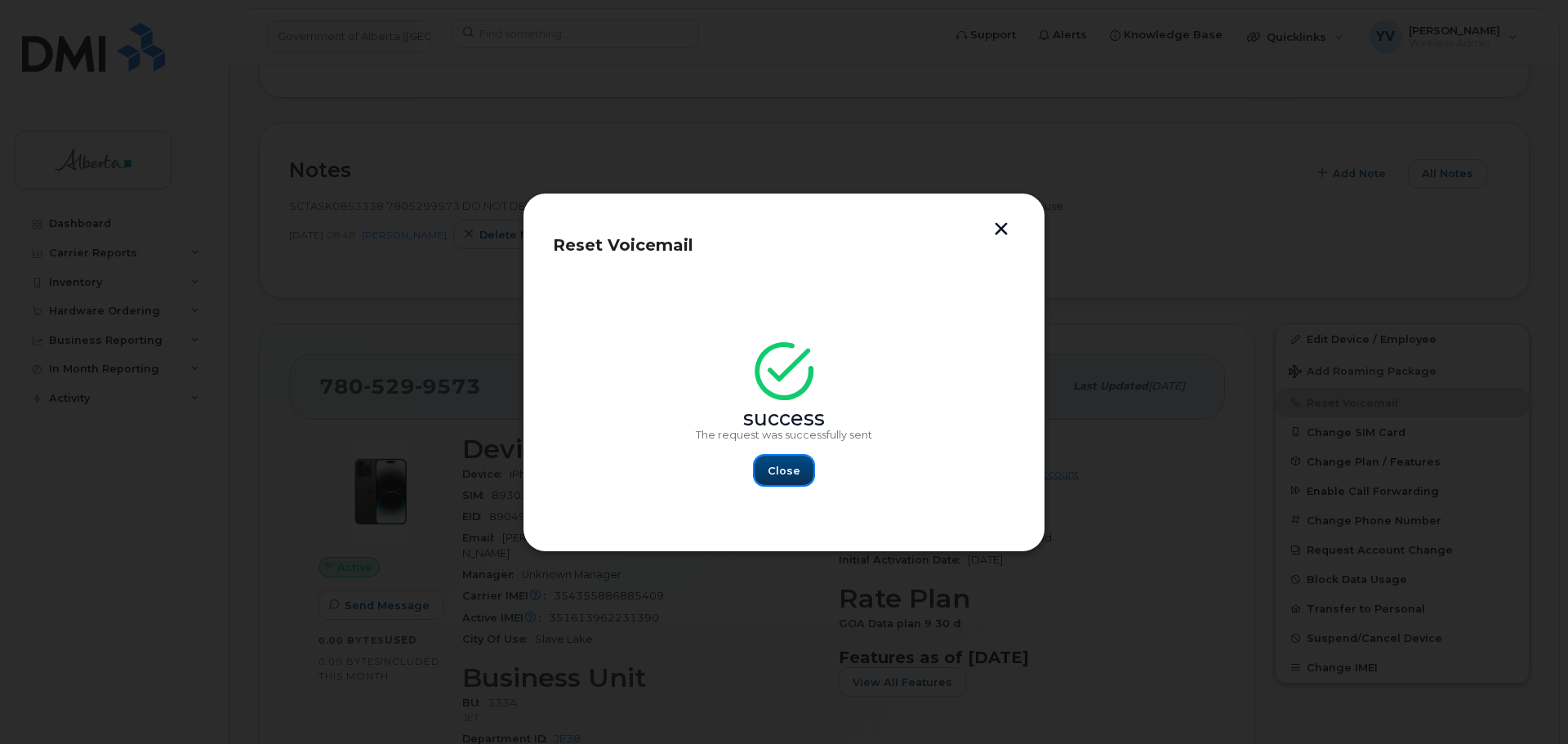
click at [780, 473] on span "Close" at bounding box center [784, 471] width 33 height 16
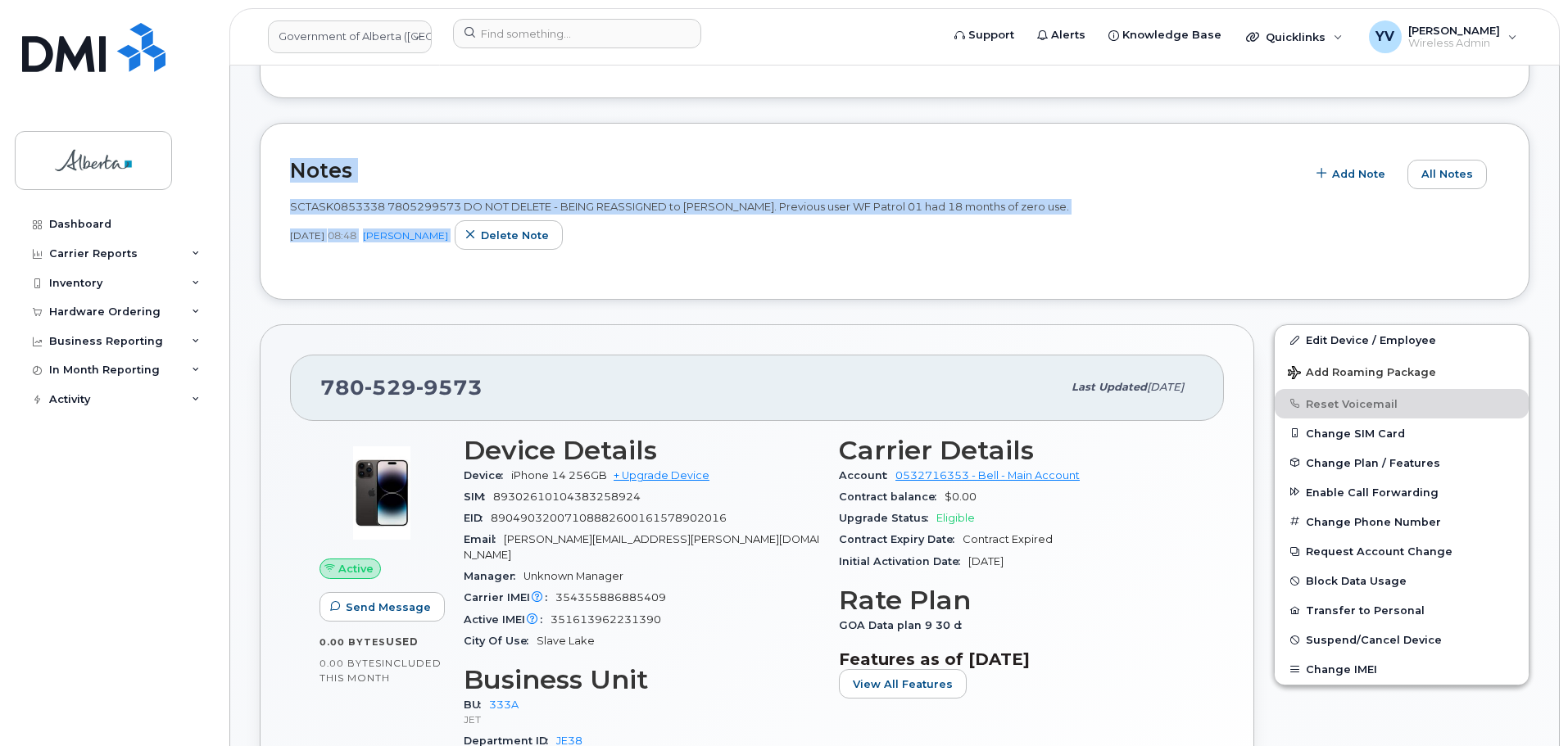
drag, startPoint x: 1566, startPoint y: 222, endPoint x: 1572, endPoint y: 83, distance: 139.1
click at [712, 242] on div "Sep 24, 2025 08:48 Yen Vong Delete note" at bounding box center [894, 235] width 1209 height 29
